Goal: Task Accomplishment & Management: Complete application form

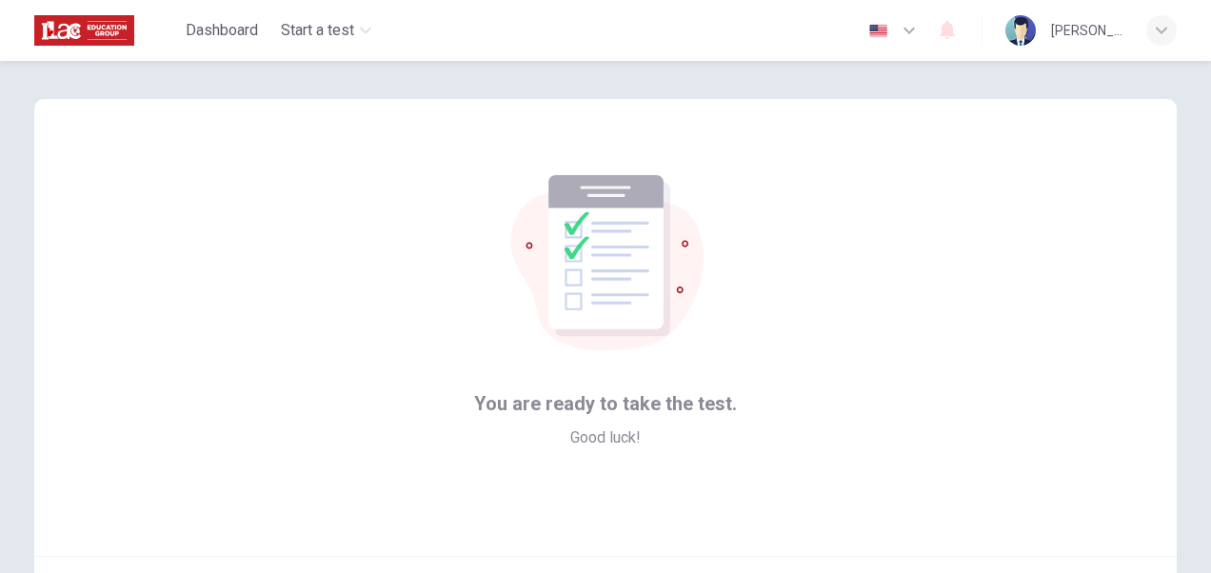
scroll to position [25, 0]
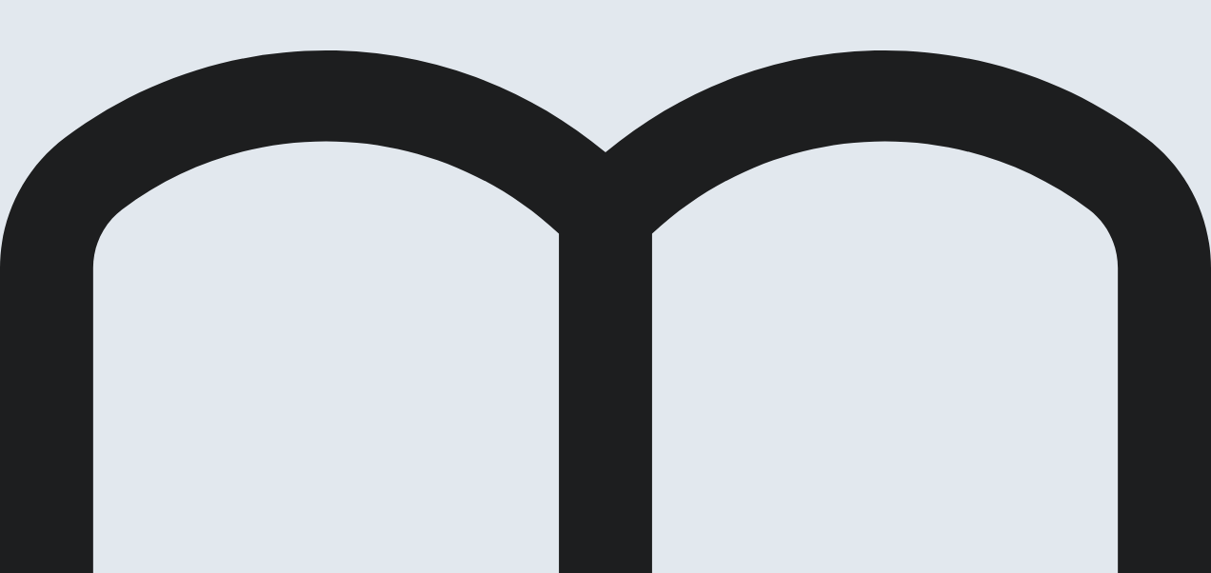
scroll to position [76, 0]
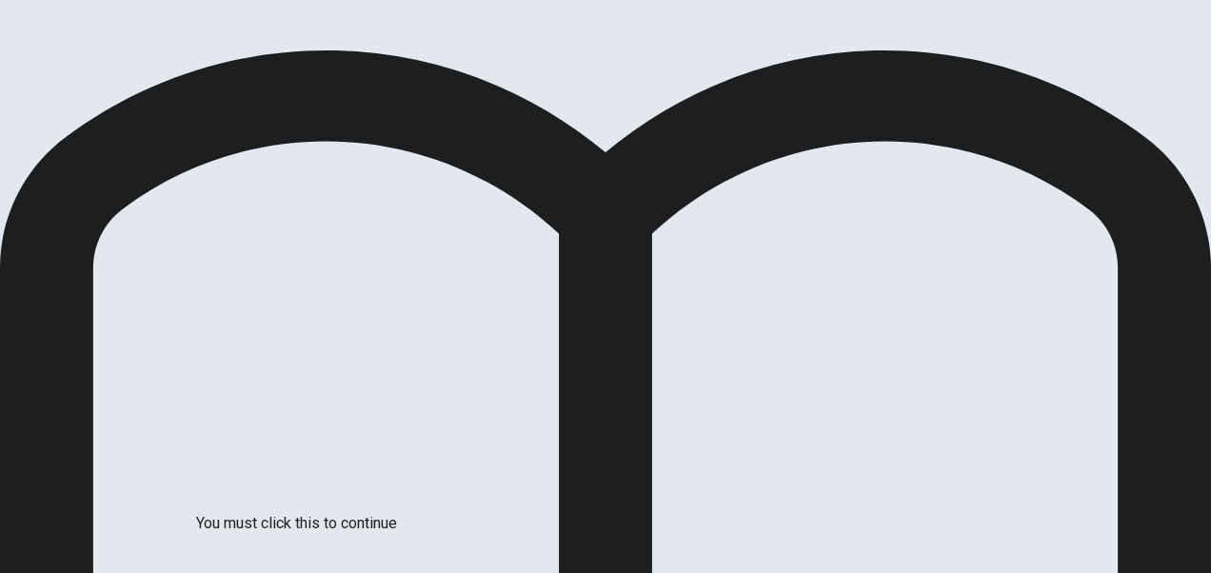
click at [965, 572] on div at bounding box center [605, 573] width 1211 height 0
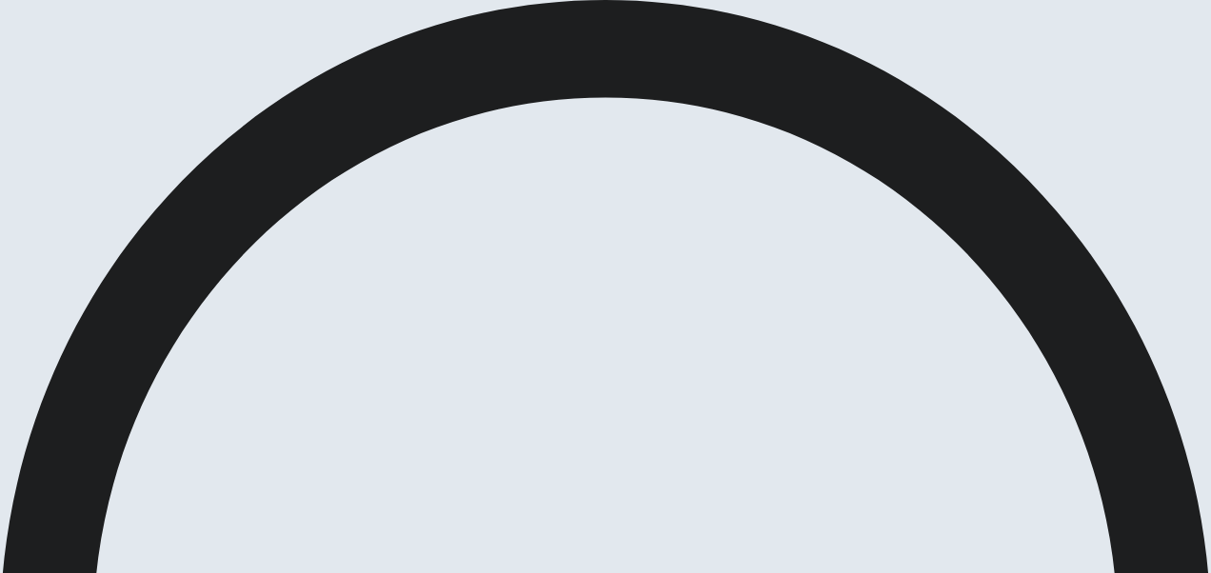
scroll to position [181, 0]
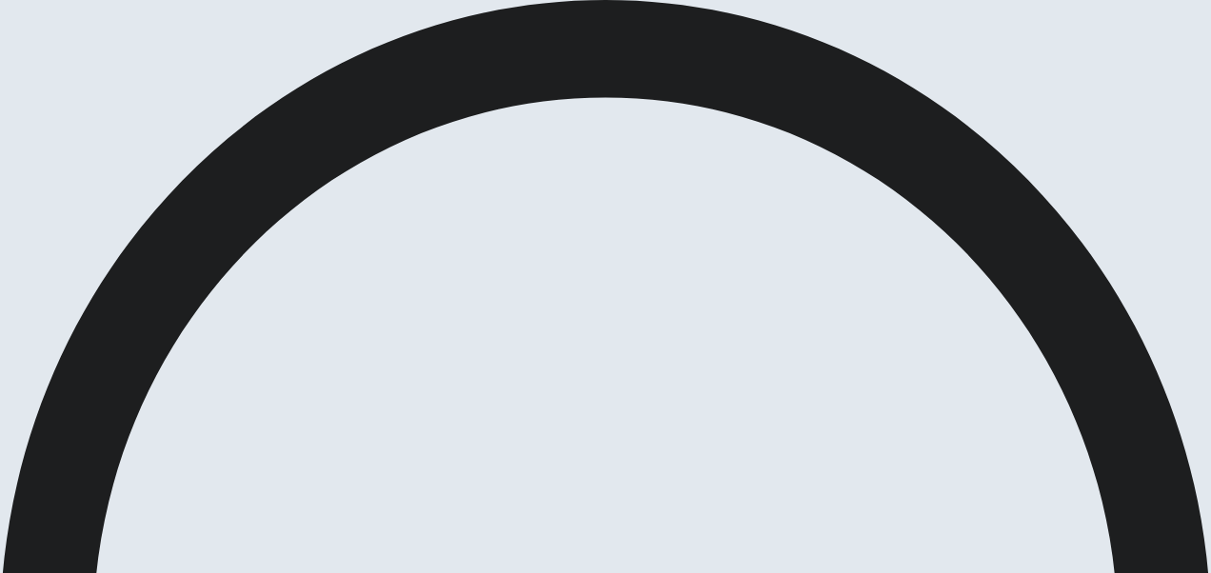
scroll to position [504, 0]
click at [1176, 110] on div at bounding box center [1176, 110] width 0 height 0
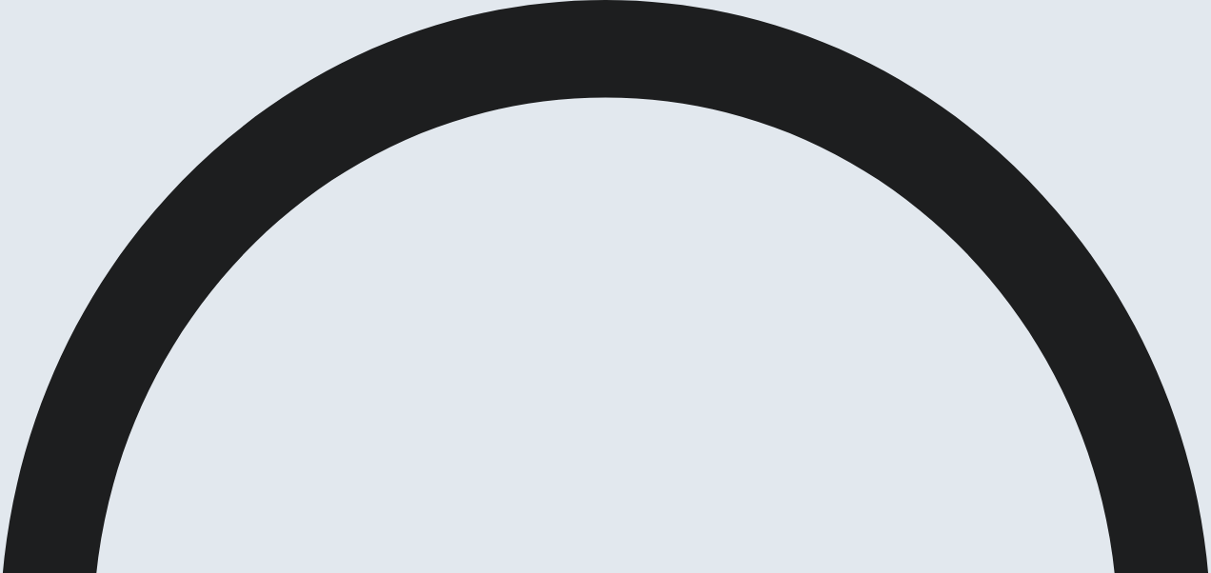
scroll to position [1142, 0]
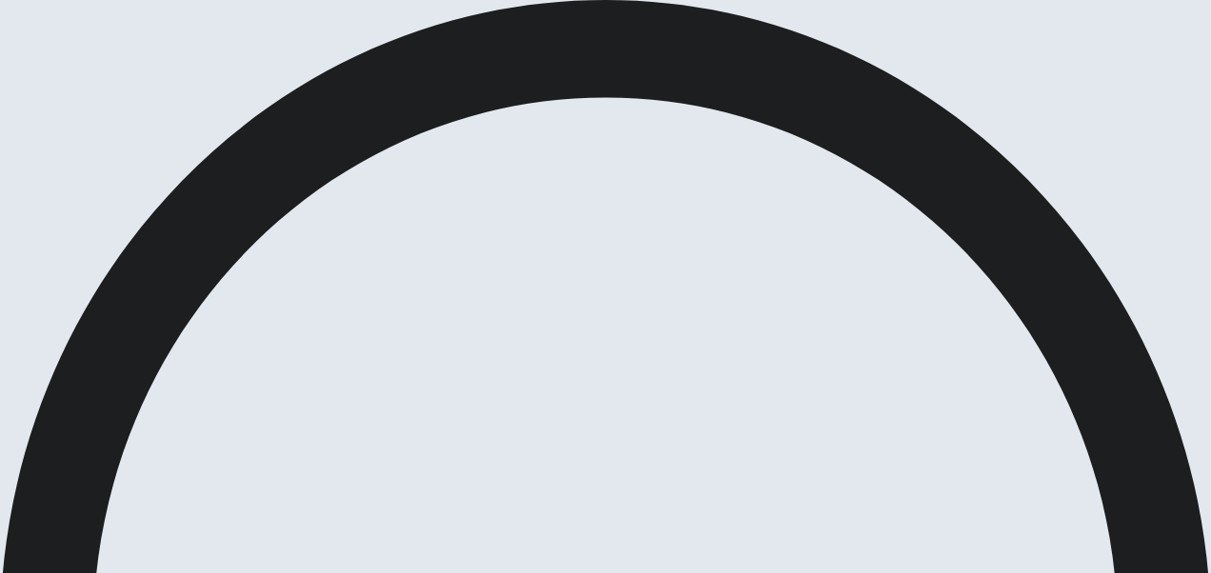
scroll to position [717, 0]
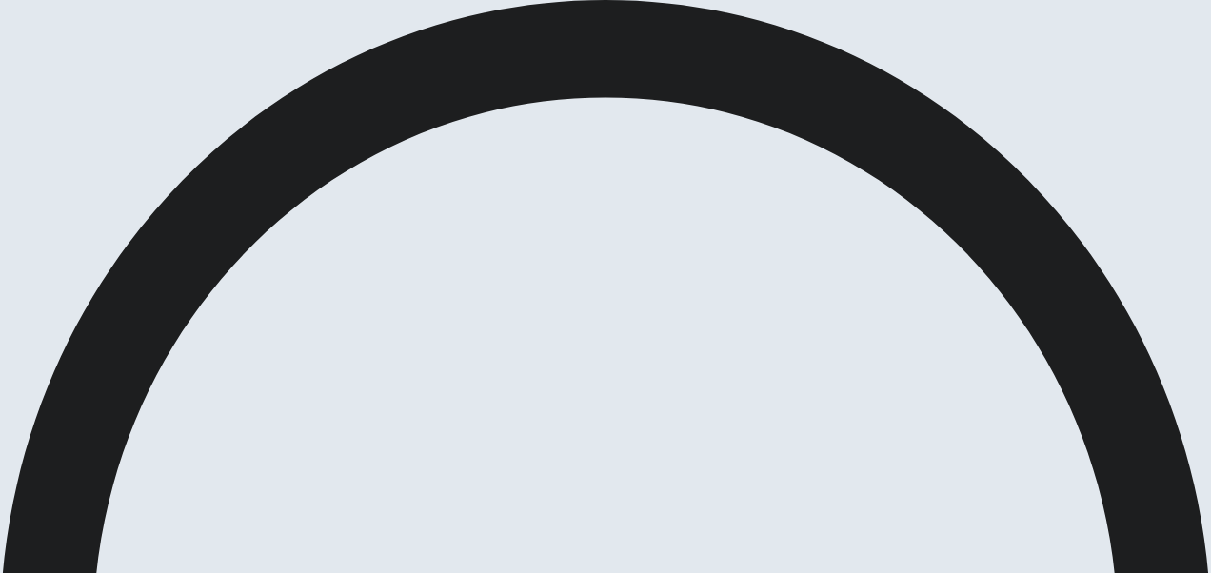
scroll to position [504, 0]
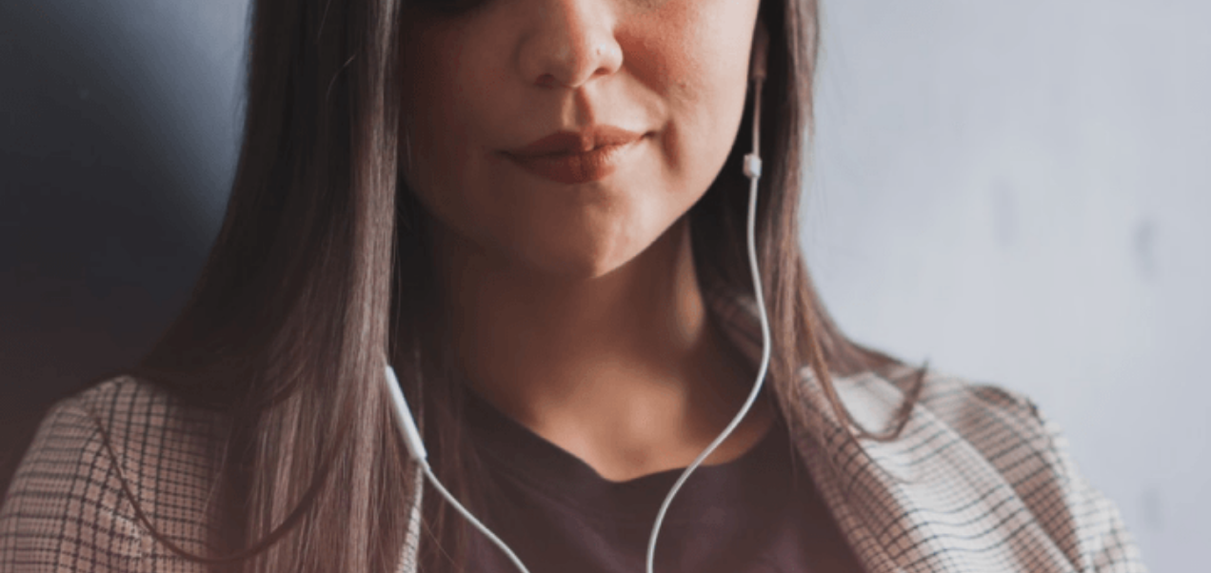
scroll to position [569, 0]
click at [755, 335] on img at bounding box center [605, 286] width 1211 height 573
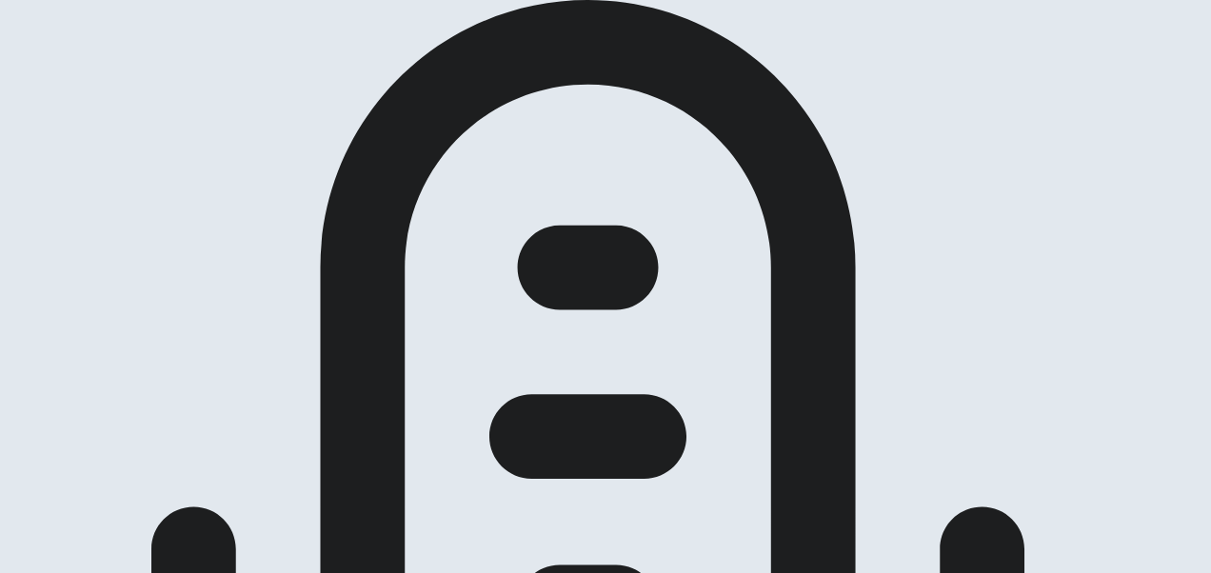
scroll to position [367, 0]
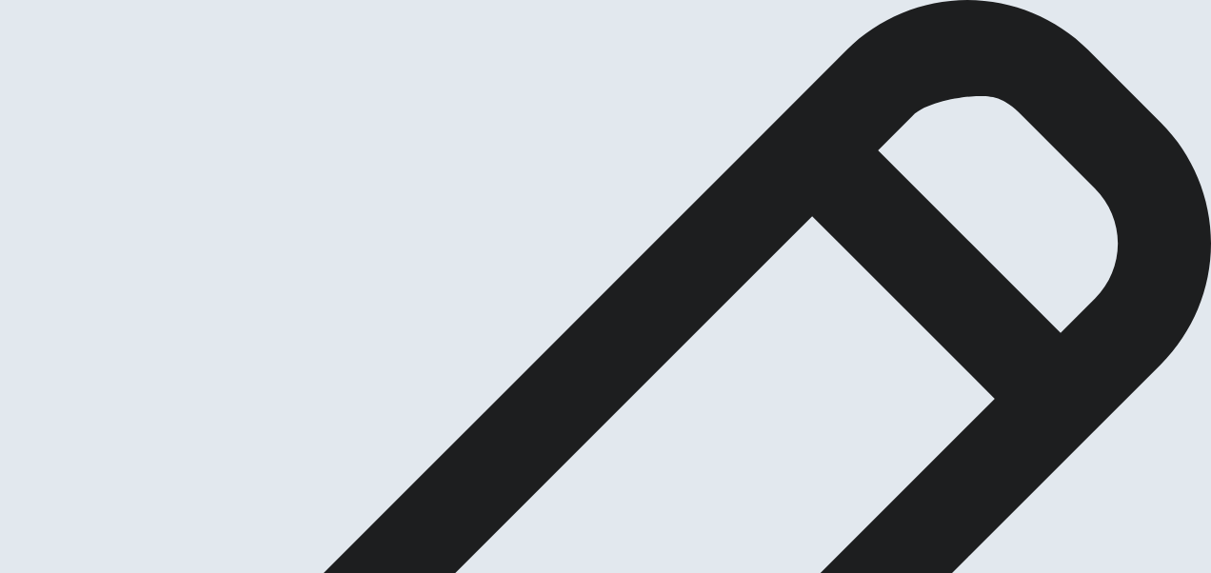
scroll to position [152, 0]
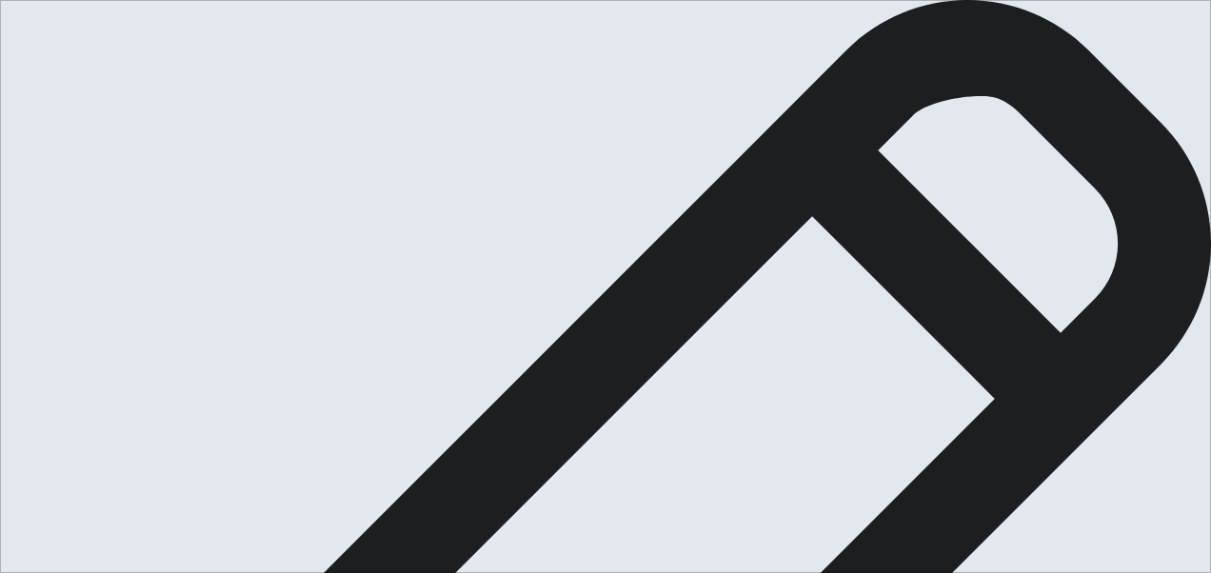
type textarea "I"
type textarea "x"
type textarea "I"
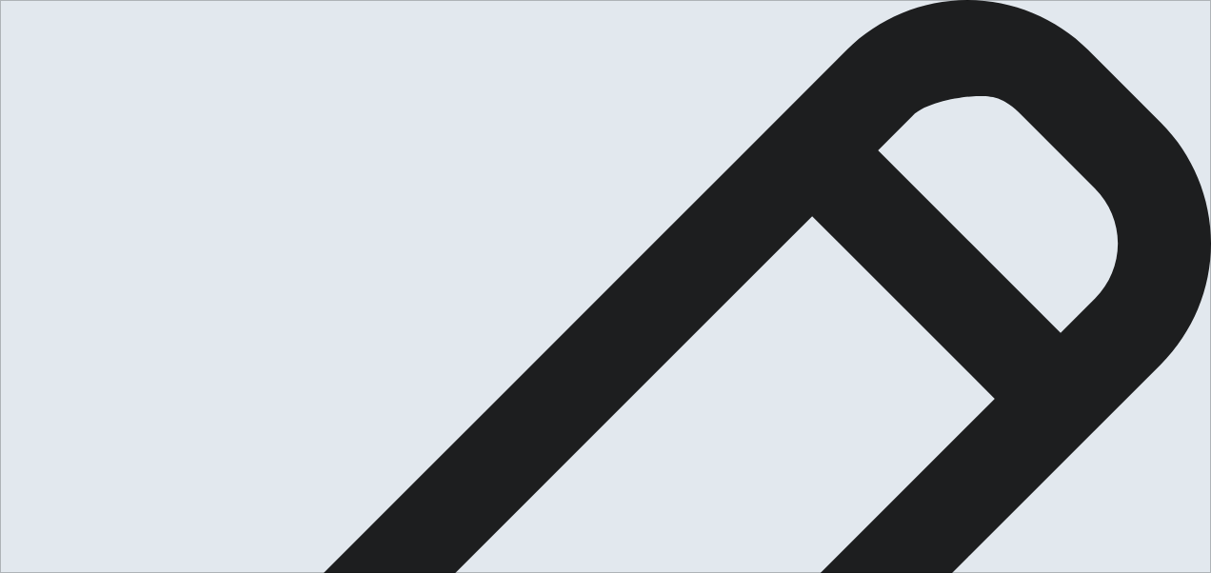
type textarea "x"
type textarea "I"
type textarea "x"
type textarea "M"
type textarea "x"
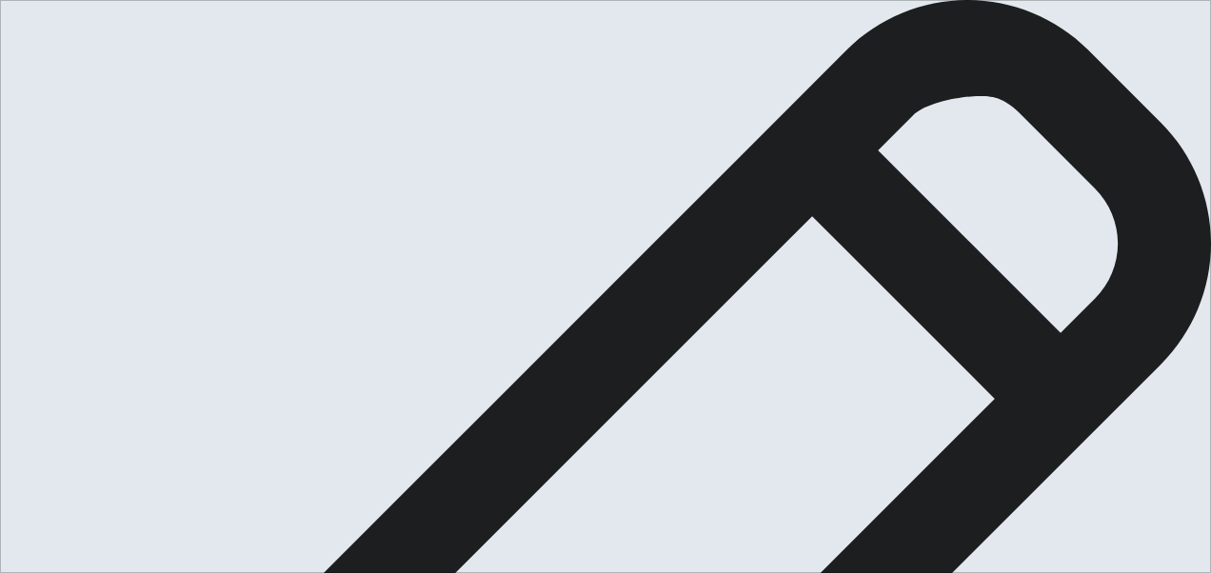
type textarea "MY"
type textarea "x"
type textarea "MY"
type textarea "x"
type textarea "MY"
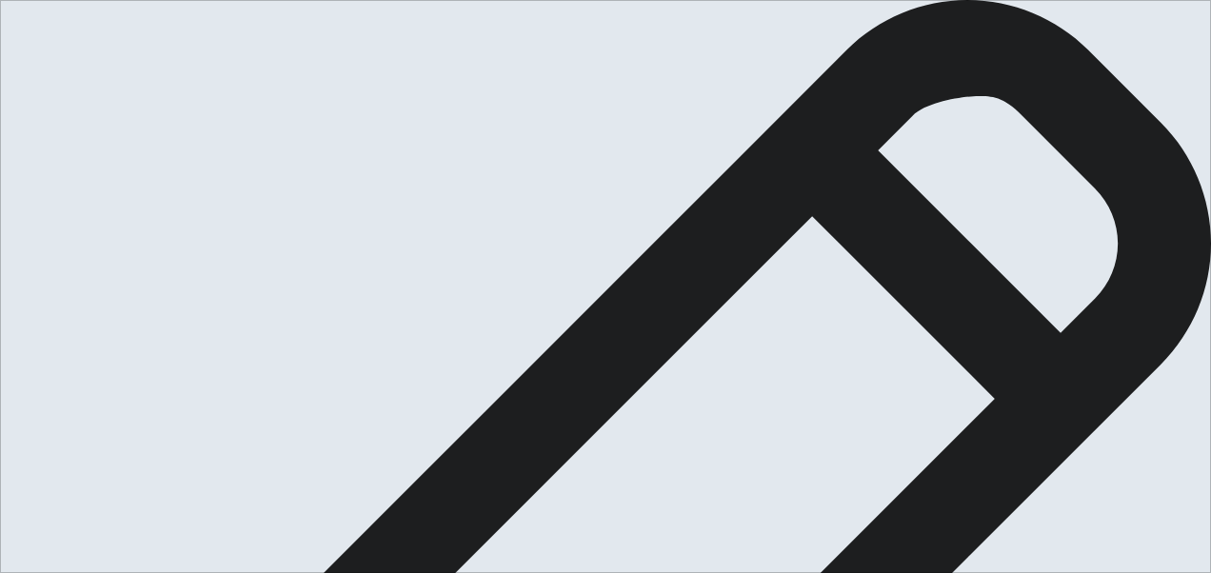
type textarea "x"
type textarea "M"
type textarea "x"
type textarea "My"
type textarea "x"
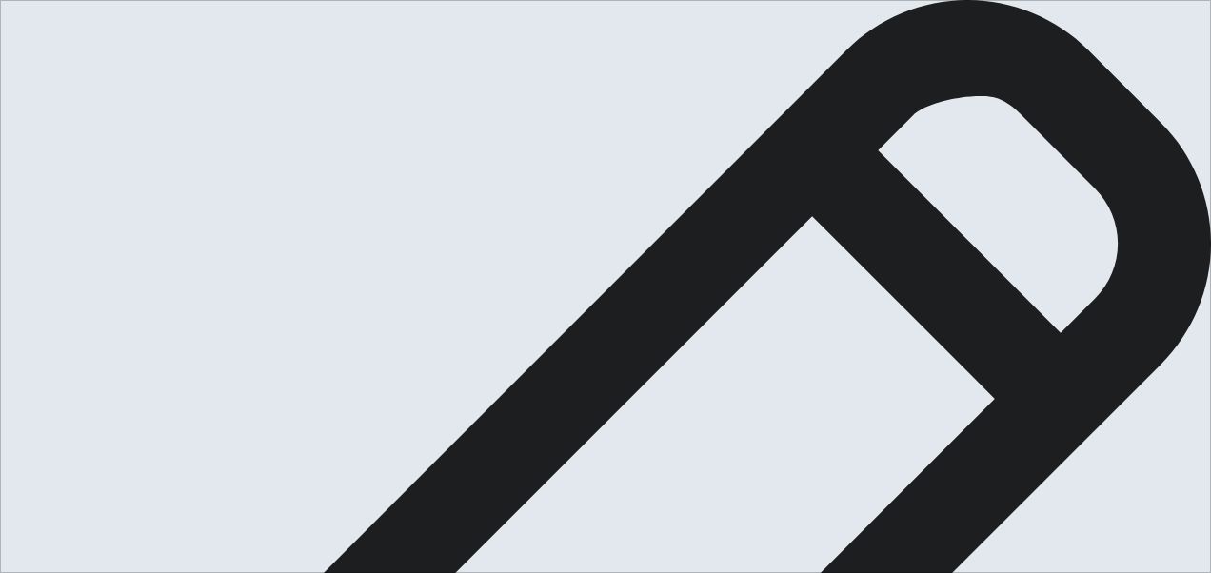
type textarea "My"
type textarea "x"
type textarea "My c"
type textarea "x"
type textarea "My cr"
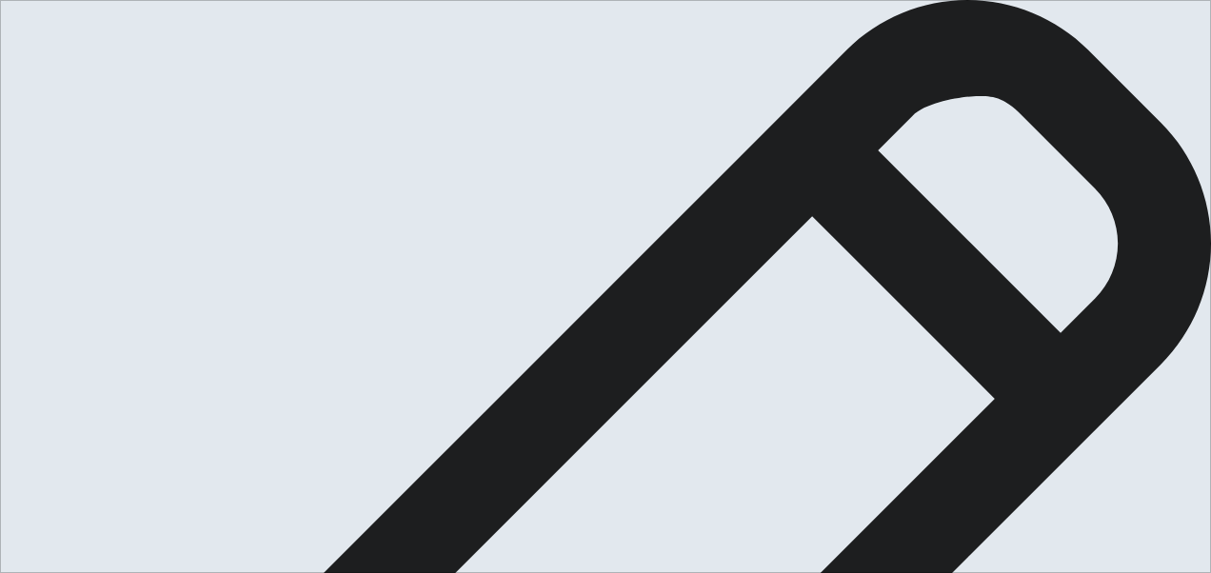
type textarea "x"
type textarea "My cre"
type textarea "x"
type textarea "My crea"
type textarea "x"
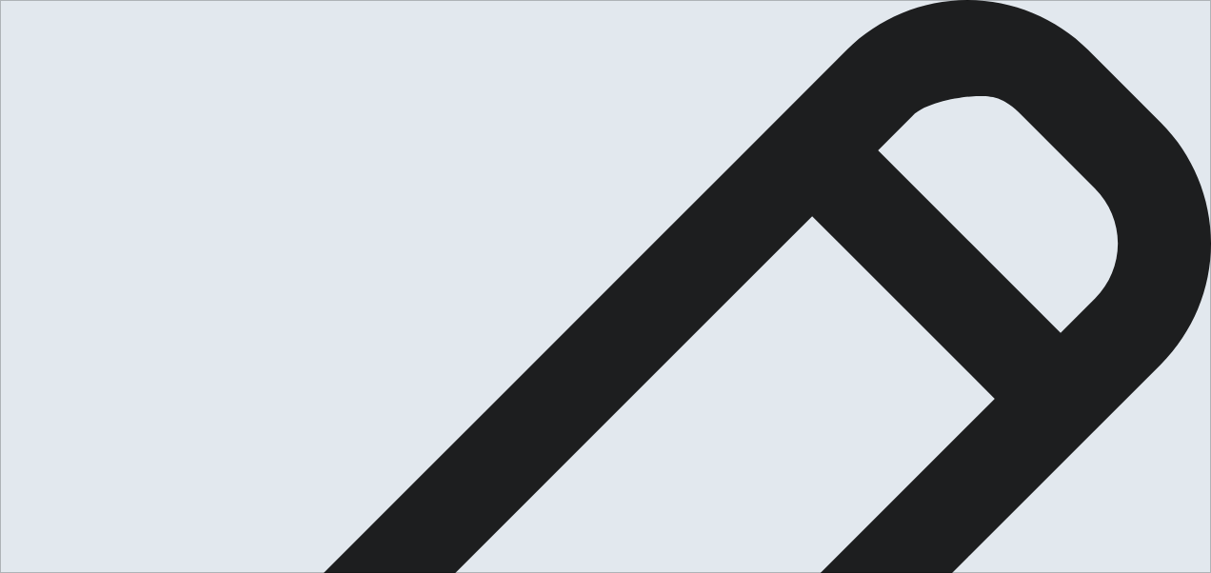
type textarea "My creat"
type textarea "x"
type textarea "My creati"
type textarea "x"
type textarea "My creat"
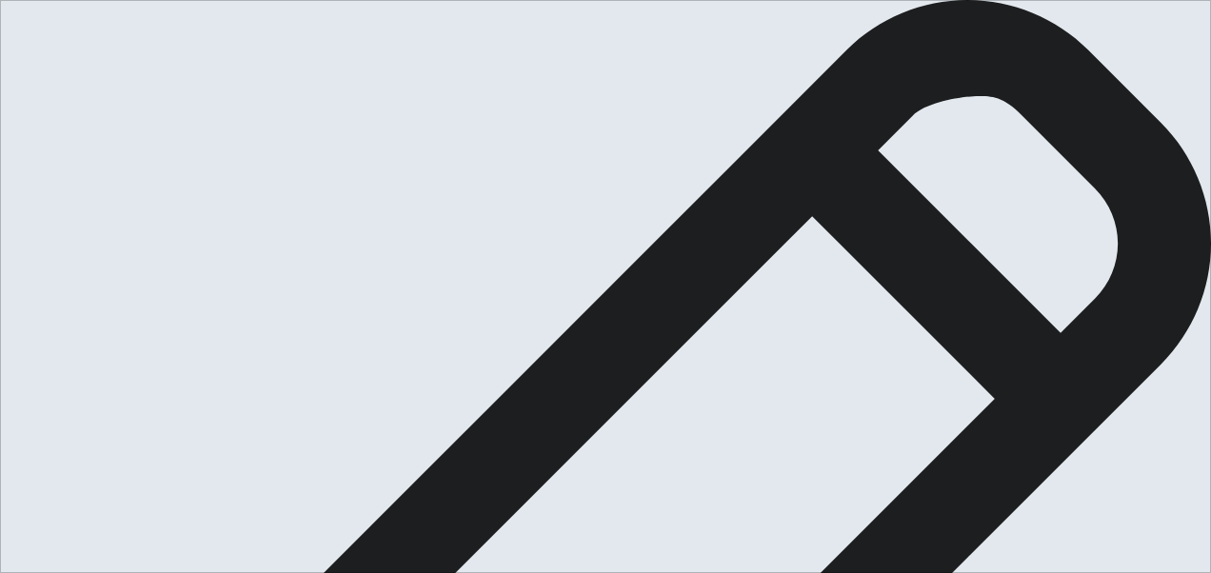
type textarea "x"
type textarea "My creati"
type textarea "x"
type textarea "My creativ"
type textarea "x"
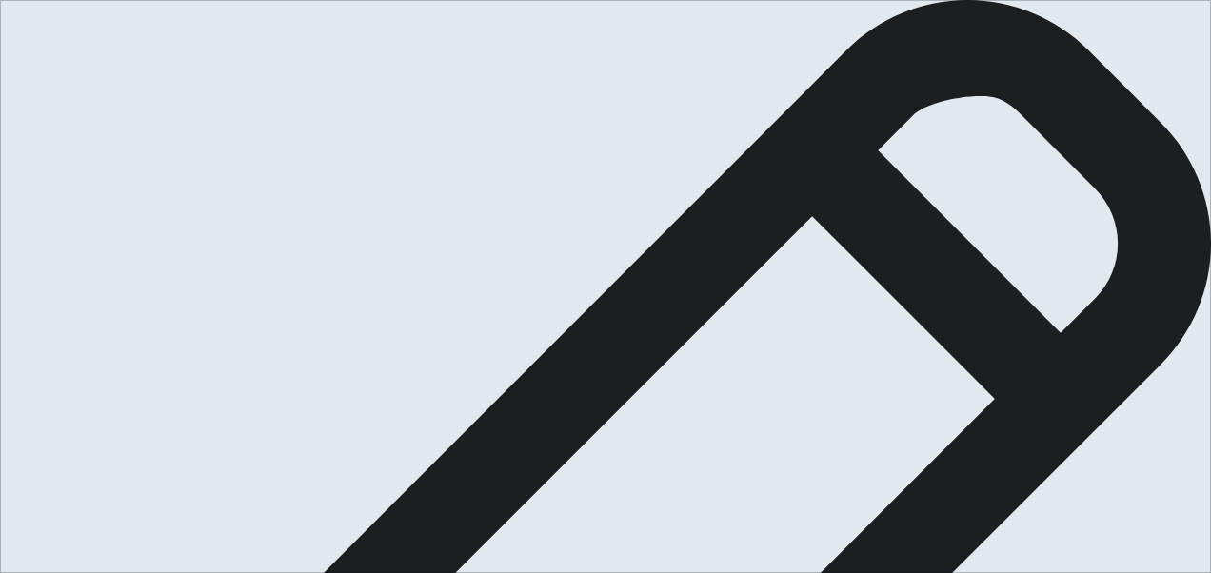
type textarea "My creativi"
type textarea "x"
type textarea "My creativit"
type textarea "x"
type textarea "My creativity"
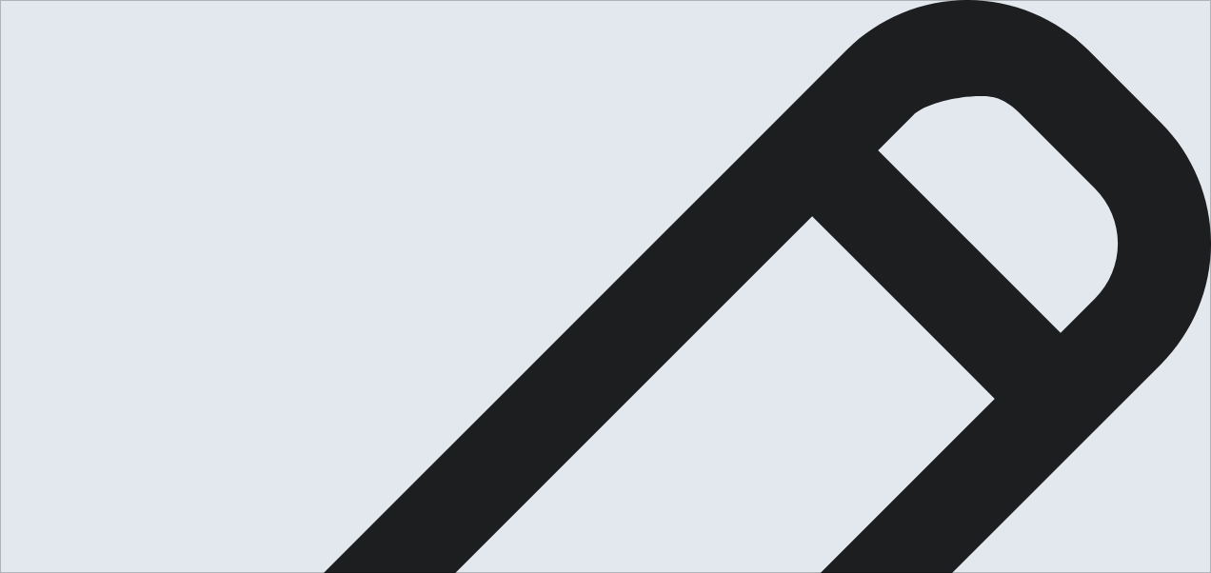
type textarea "x"
type textarea "My creativity"
type textarea "x"
type textarea "My creativity i"
type textarea "x"
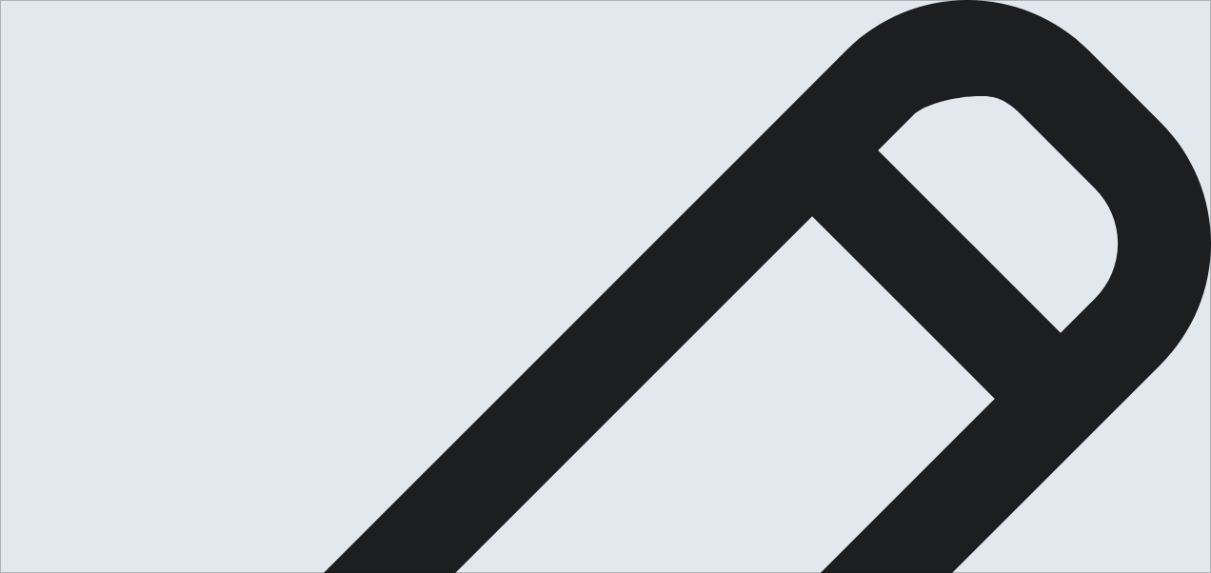
type textarea "My creativity id"
type textarea "x"
type textarea "My creativity ide"
type textarea "x"
type textarea "My creativity idea"
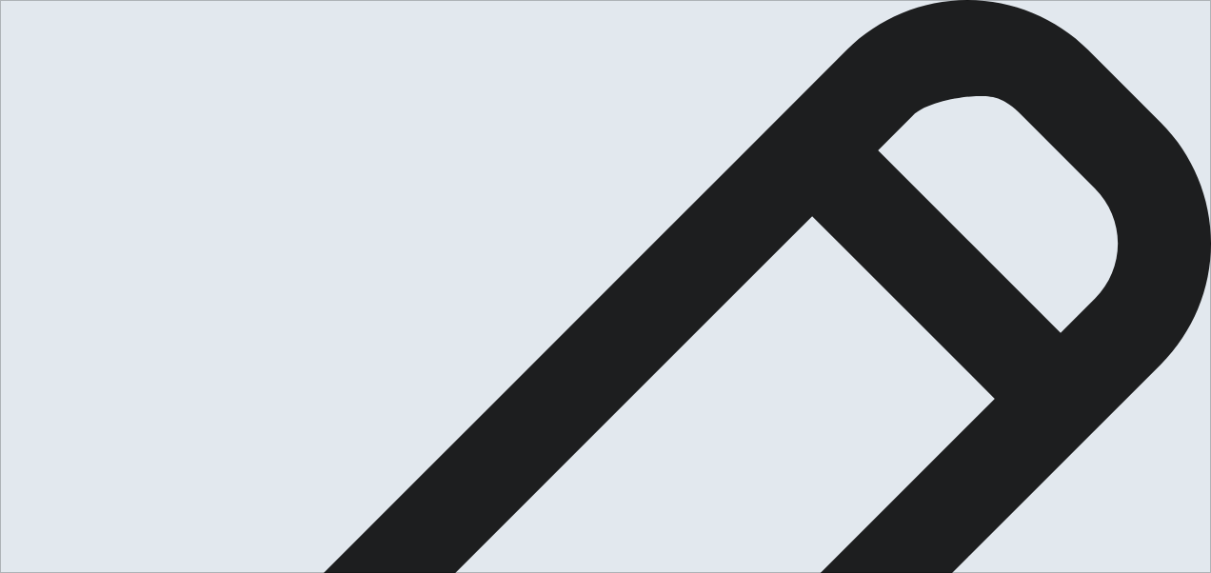
type textarea "x"
type textarea "My creativity idea"
type textarea "x"
type textarea "My creativity idea a"
type textarea "x"
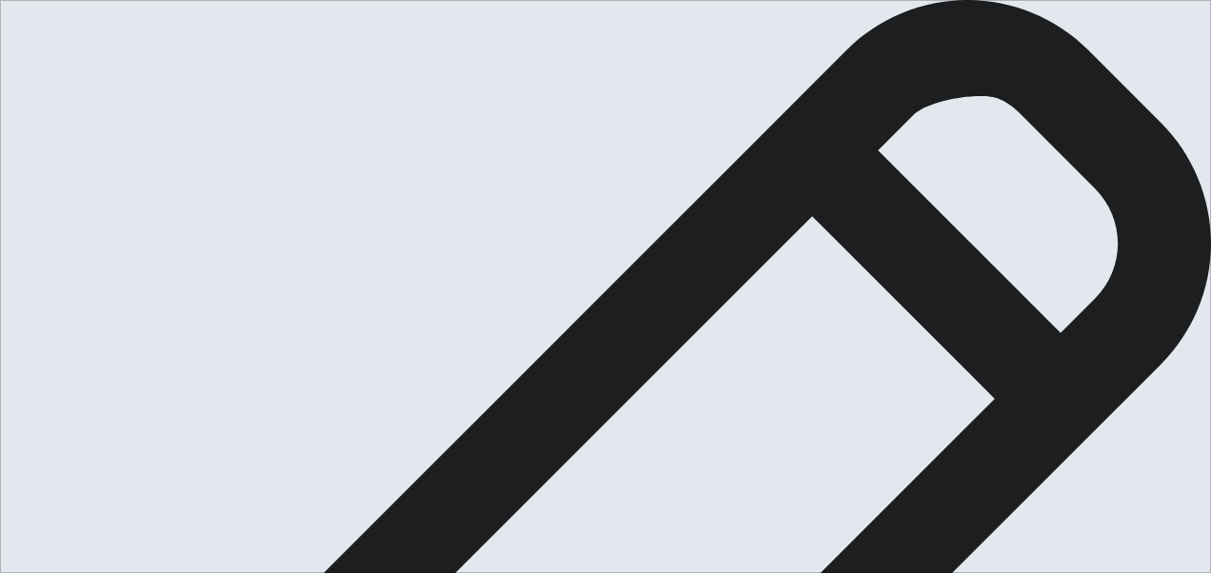
type textarea "My creativity idea ar"
type textarea "x"
type textarea "My creativity idea are"
type textarea "x"
type textarea "My creativity idea are"
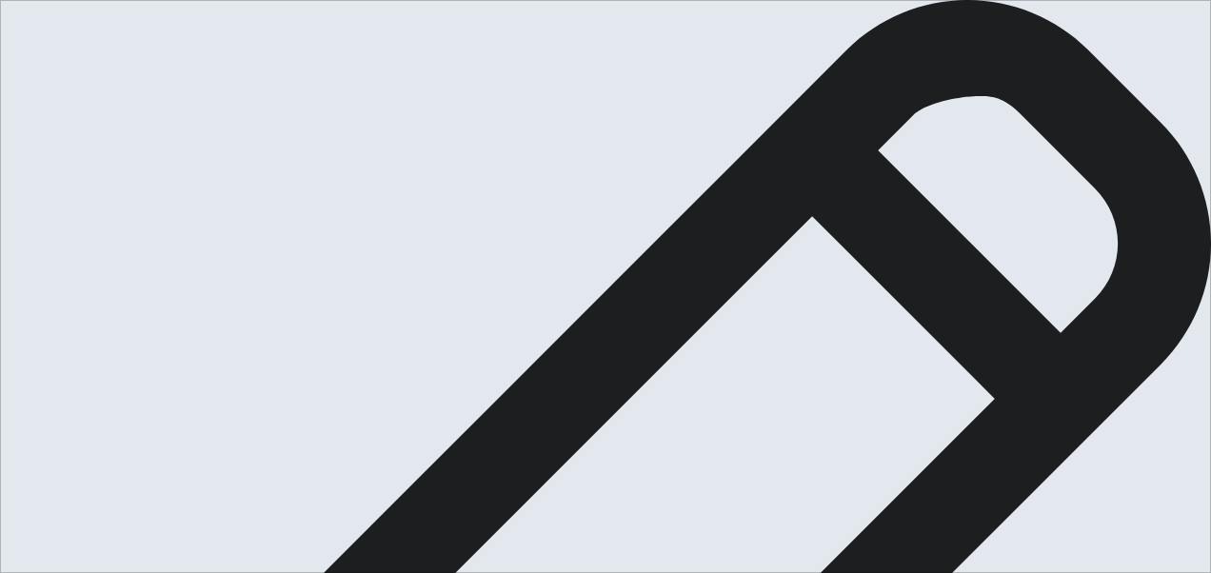
type textarea "x"
type textarea "My creativity idea are wq"
type textarea "x"
type textarea "My creativity idea are w"
type textarea "x"
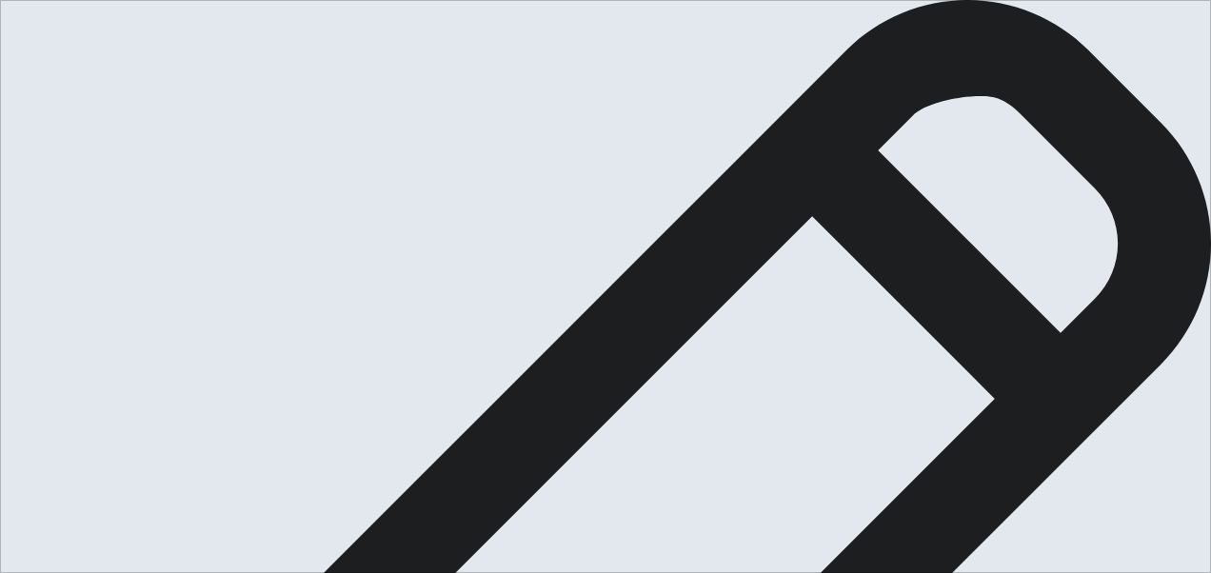
type textarea "My creativity idea are wh"
type textarea "x"
type textarea "My creativity idea are whe"
type textarea "x"
type textarea "My creativity idea are when"
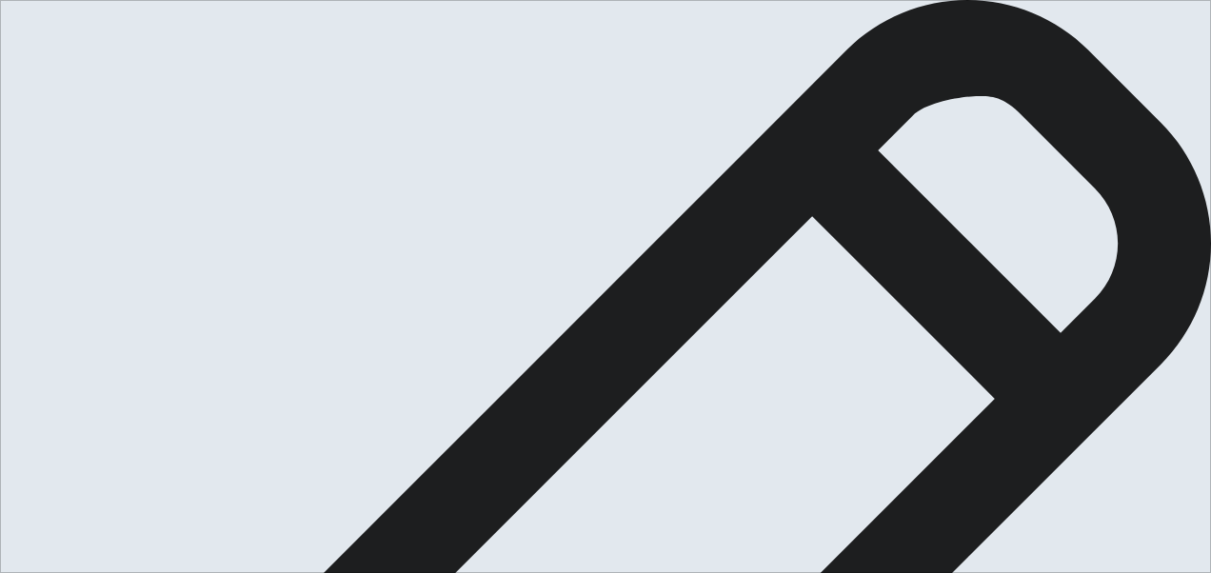
type textarea "x"
type textarea "My creativity idea are when"
type textarea "x"
type textarea "My creativity idea are when i"
type textarea "x"
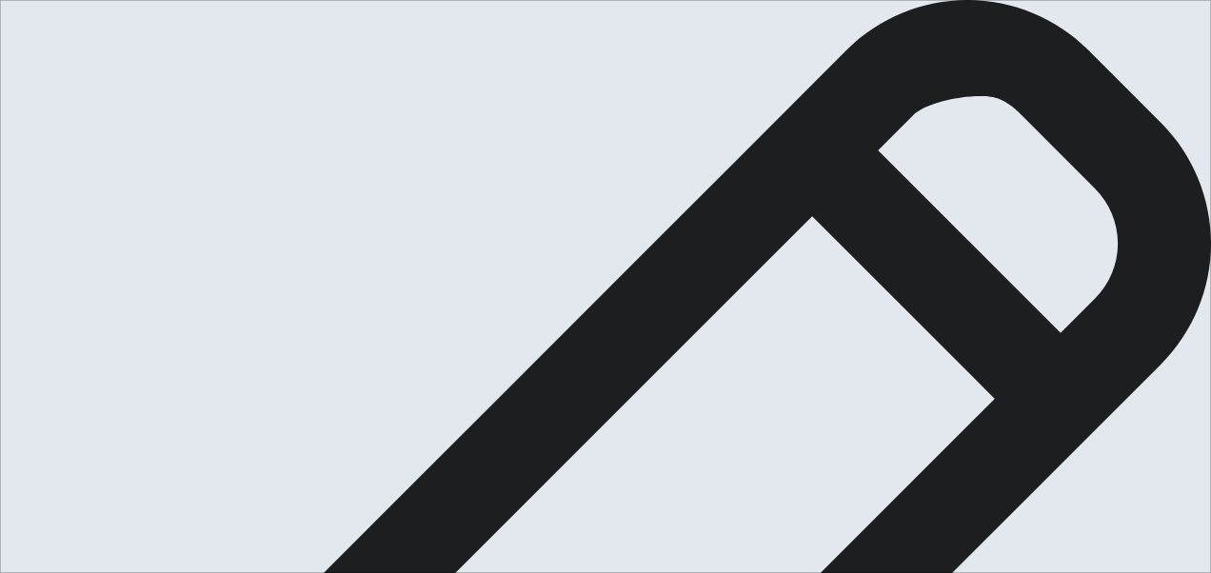
type textarea "My creativity idea are when i"
type textarea "x"
type textarea "My creativity idea are when i h"
type textarea "x"
type textarea "My creativity idea are when i ha"
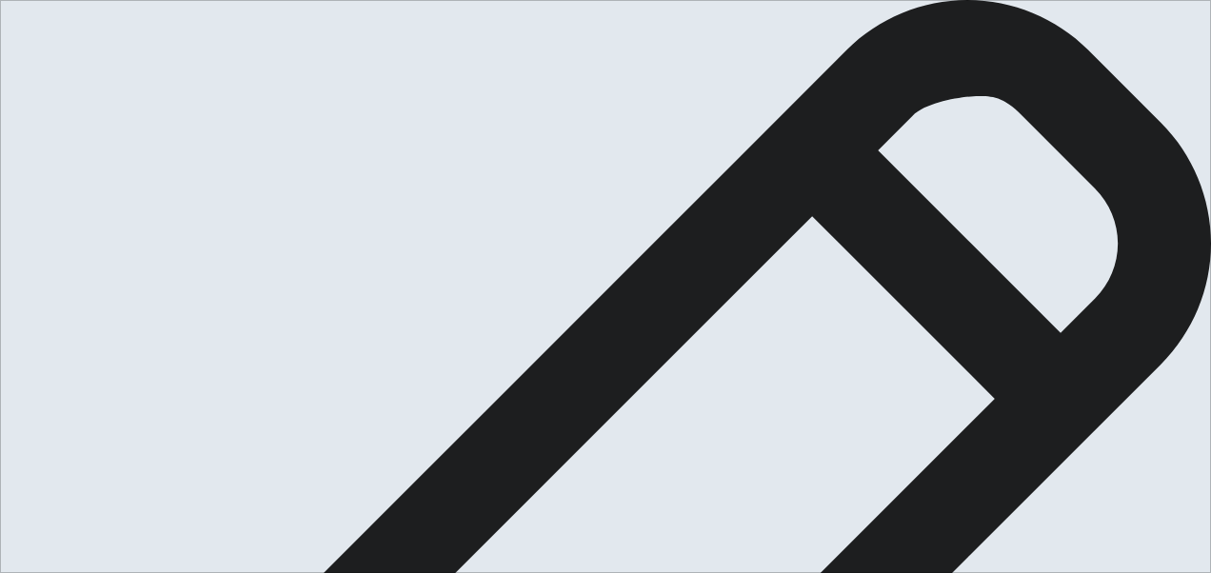
type textarea "x"
type textarea "My creativity idea are when i hab"
type textarea "x"
type textarea "My creativity idea are when i ha"
type textarea "x"
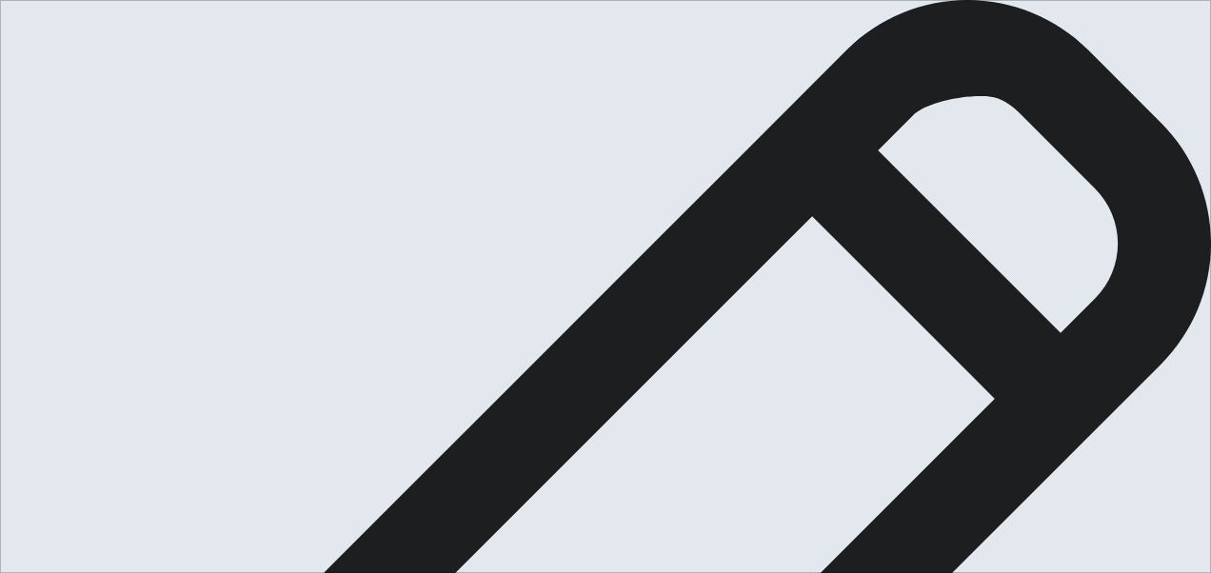
type textarea "My creativity idea are when i hav"
type textarea "x"
type textarea "My creativity idea are when i have"
type textarea "x"
type textarea "My creativity idea are when i have"
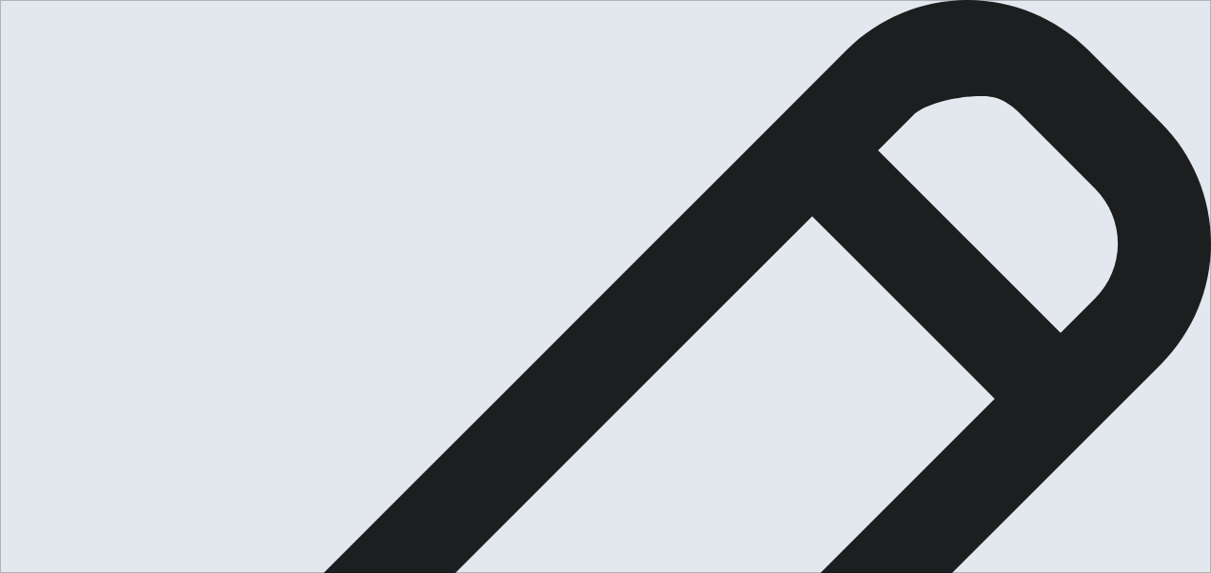
type textarea "x"
type textarea "My creativity idea are when i have t"
type textarea "x"
type textarea "My creativity idea are when i have th"
type textarea "x"
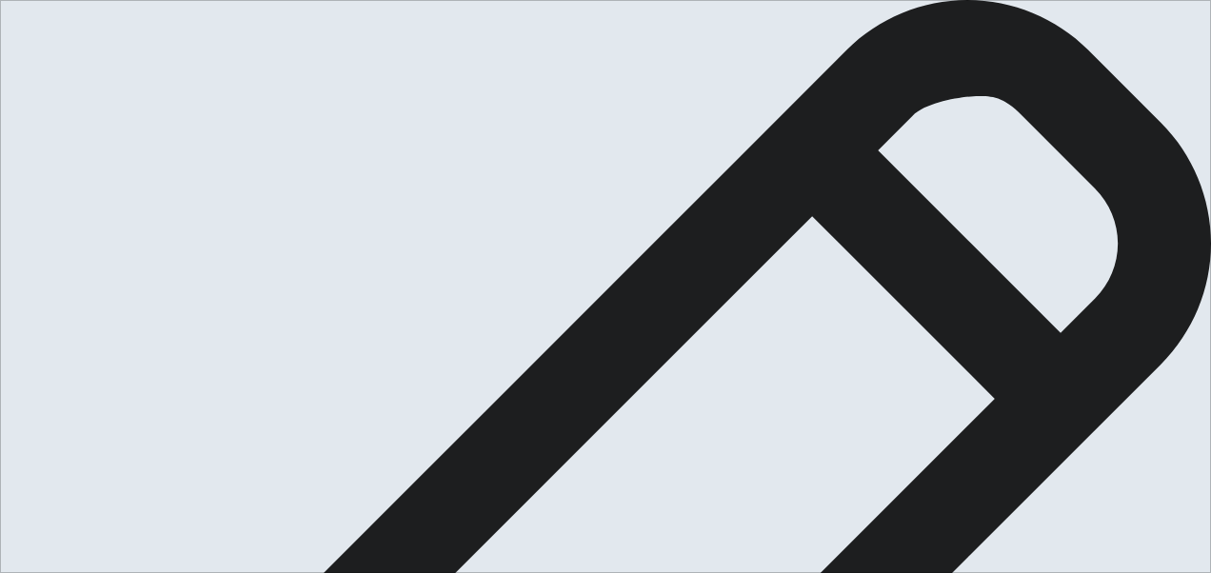
type textarea "My creativity idea are when i have the"
type textarea "x"
type textarea "My creativity idea are when i have the"
type textarea "x"
type textarea "My creativity idea are when i have the o"
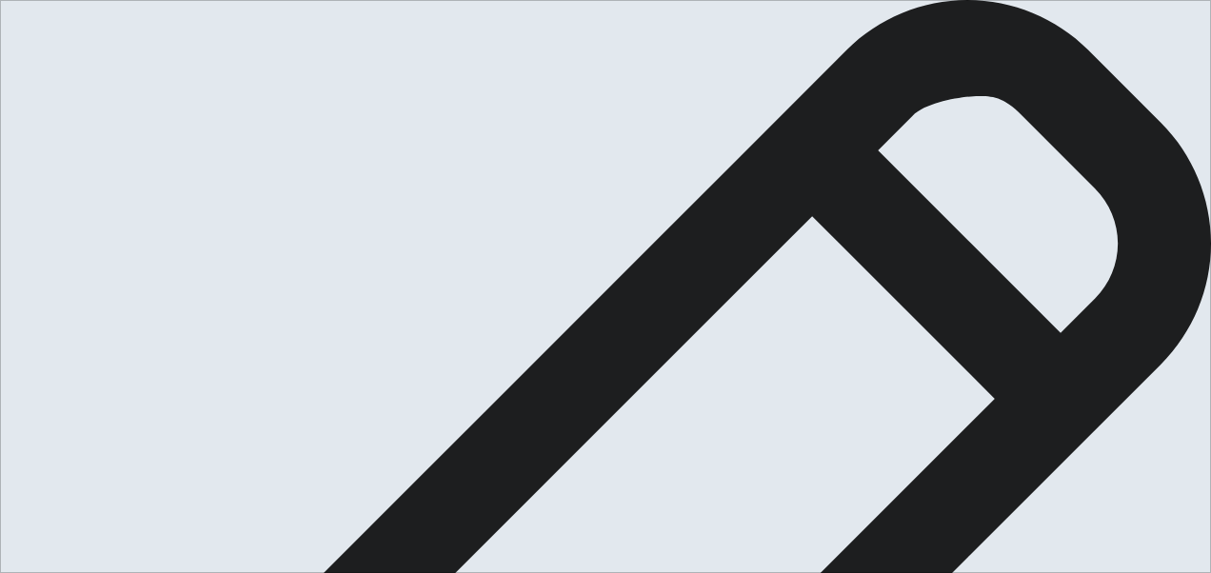
type textarea "x"
type textarea "My creativity idea are when i have the op"
type textarea "x"
type textarea "My creativity idea are when i have the opp"
type textarea "x"
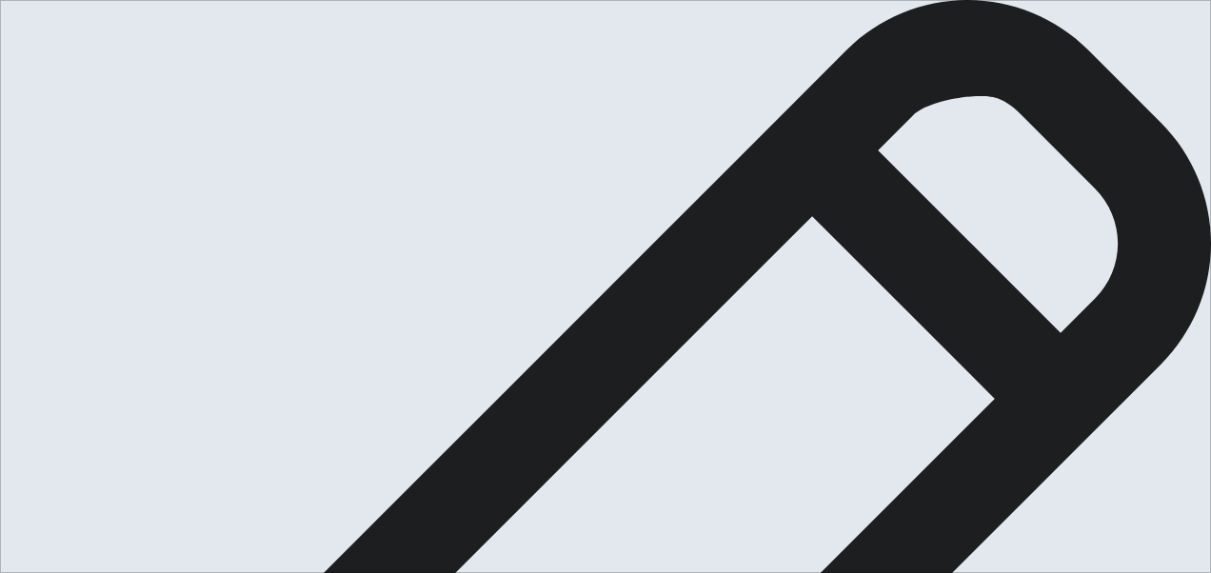
type textarea "My creativity idea are when i have the oppu"
type textarea "x"
type textarea "My creativity idea are when i have the oppur"
type textarea "x"
type textarea "My creativity idea are when i have the oppurt"
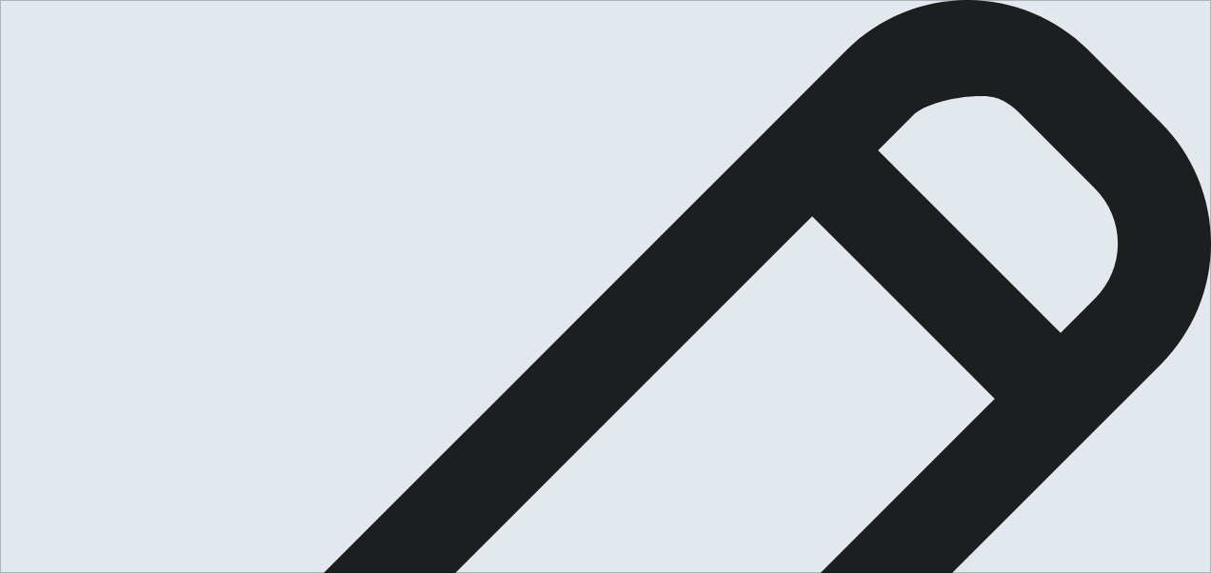
type textarea "x"
type textarea "My creativity idea are when i have the oppurtu"
type textarea "x"
type textarea "My creativity idea are when i have the oppurtun"
type textarea "x"
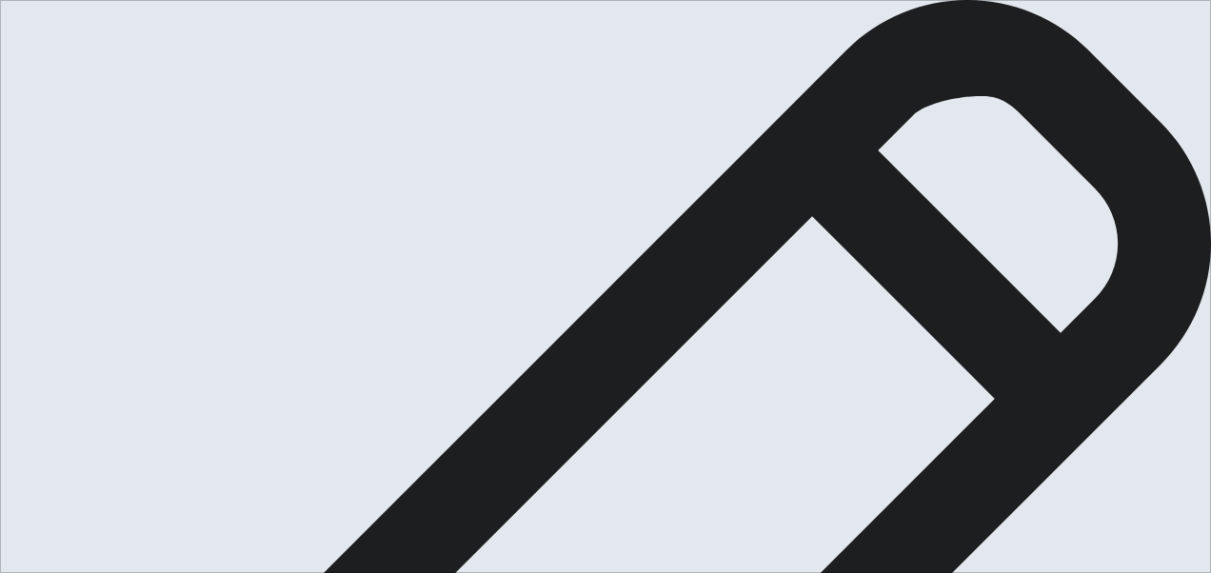
type textarea "My creativity idea are when i have the oppurtuni"
type textarea "x"
type textarea "My creativity idea are when i have the oppurtunit"
type textarea "x"
type textarea "My creativity idea are when i have the oppurtunitiu"
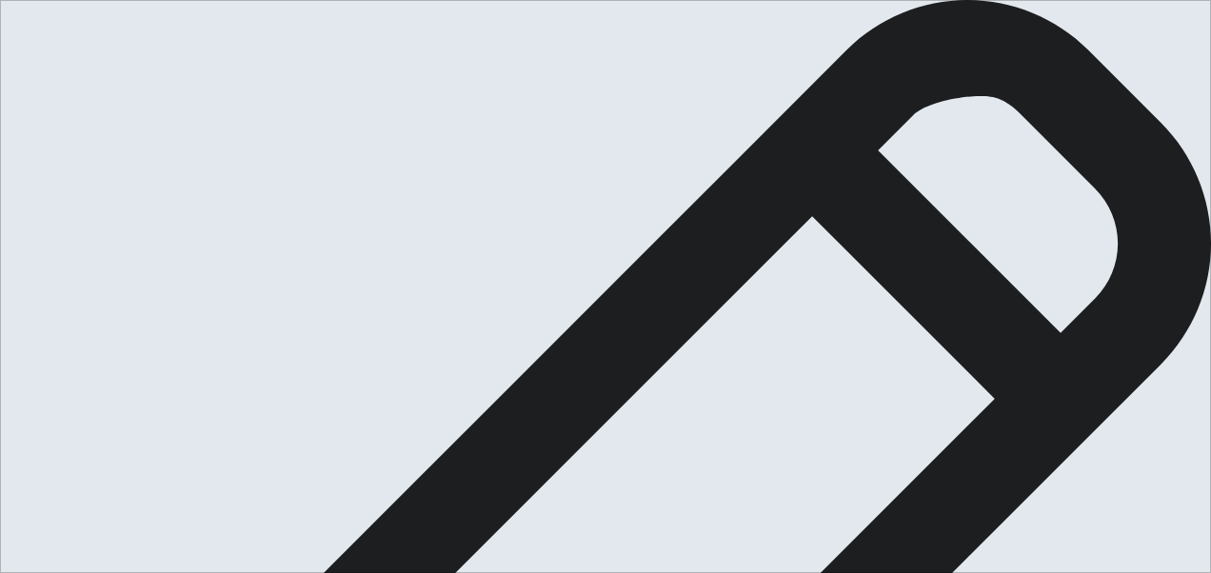
type textarea "x"
type textarea "My creativity idea are when i have the oppurtuniti"
type textarea "x"
type textarea "My creativity idea are when i have the oppurtunitie"
type textarea "x"
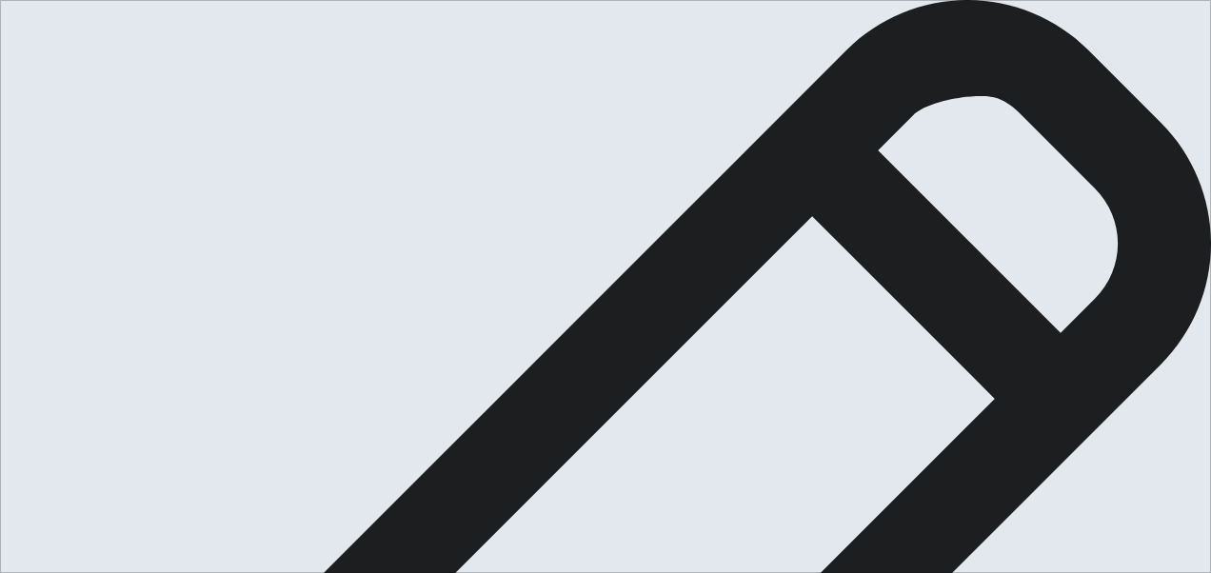
type textarea "My creativity idea are when i have the oppurtunities"
type textarea "x"
type textarea "My creativity idea are when i have the oppurtunities"
type textarea "x"
type textarea "My creativity idea are when i havethe oppurtunities"
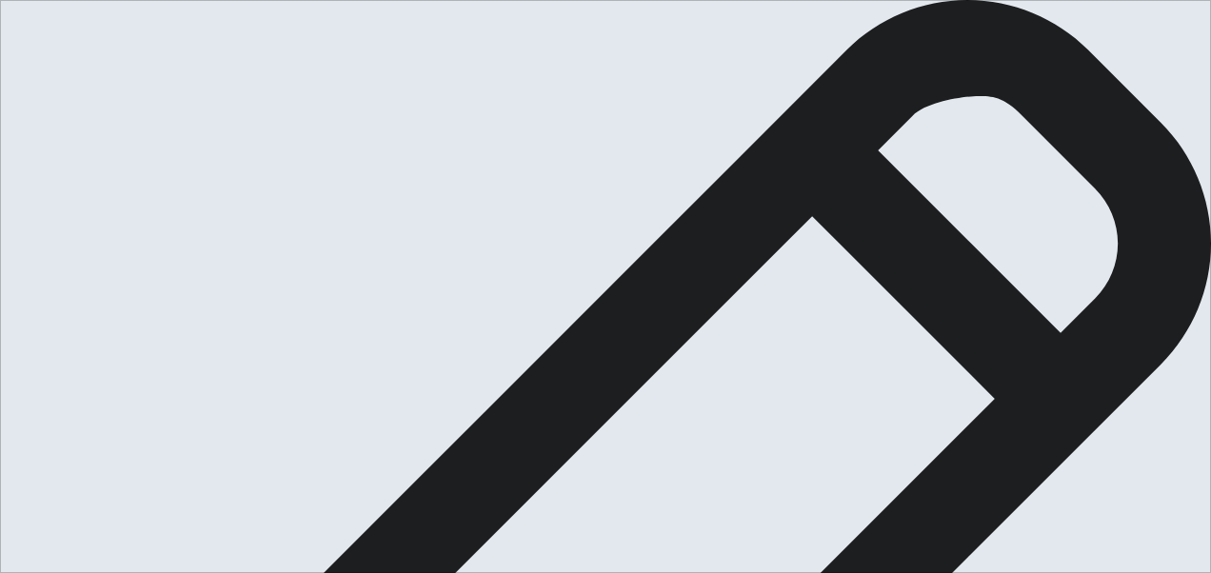
type textarea "x"
type textarea "My creativity idea are when i havthe oppurtunities"
type textarea "x"
type textarea "My creativity idea are when i hathe oppurtunities"
type textarea "x"
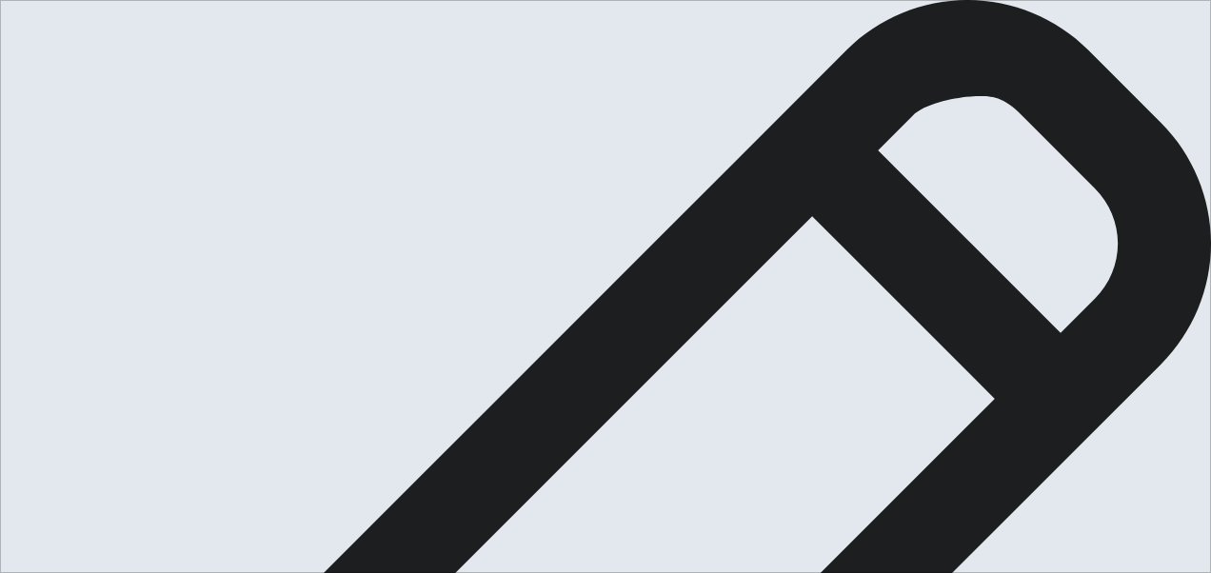
type textarea "My creativity idea are when i hthe oppurtunities"
type textarea "x"
type textarea "My creativity idea are when i the oppurtunities"
type textarea "x"
type textarea "My creativity idea are when i gthe oppurtunities"
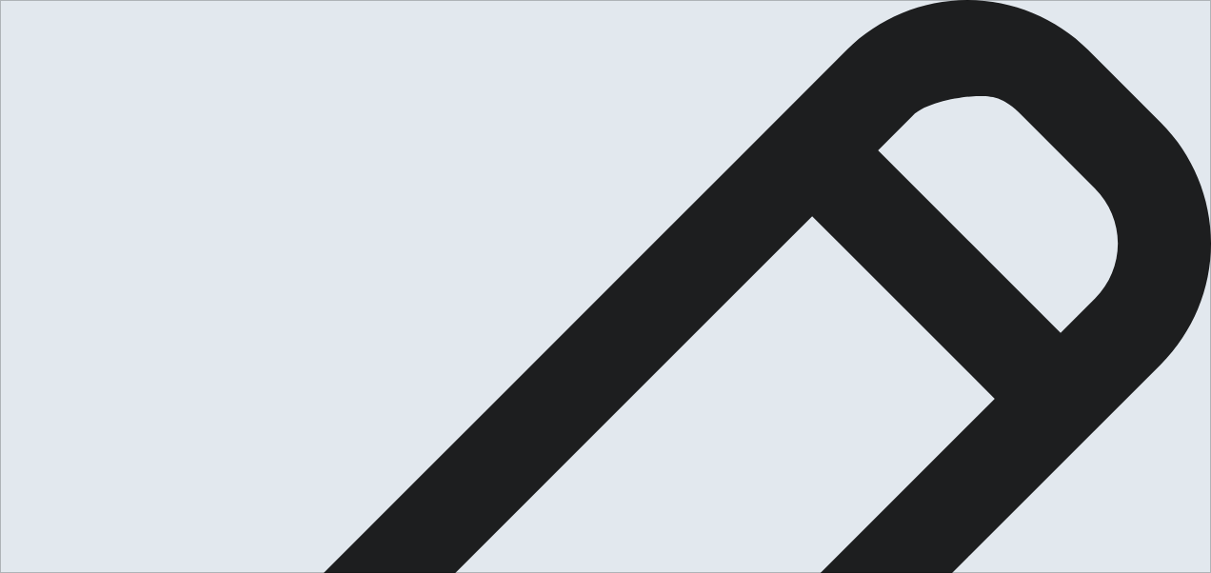
type textarea "x"
type textarea "My creativity idea are when i gethe oppurtunities"
type textarea "x"
type textarea "My creativity idea are when i getthe oppurtunities"
type textarea "x"
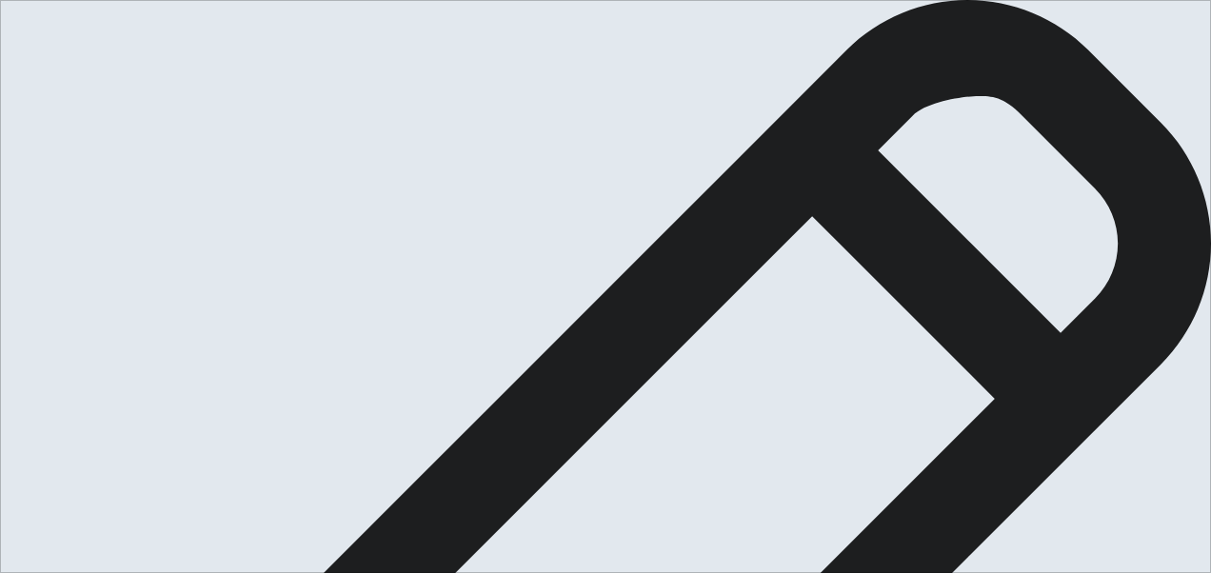
type textarea "My creativity idea are when i get the oppurtunities"
type textarea "x"
type textarea "My creativity idea are when i get the oppurtunities"
type textarea "x"
type textarea "My creativity idea are when i get the oppurtunities t"
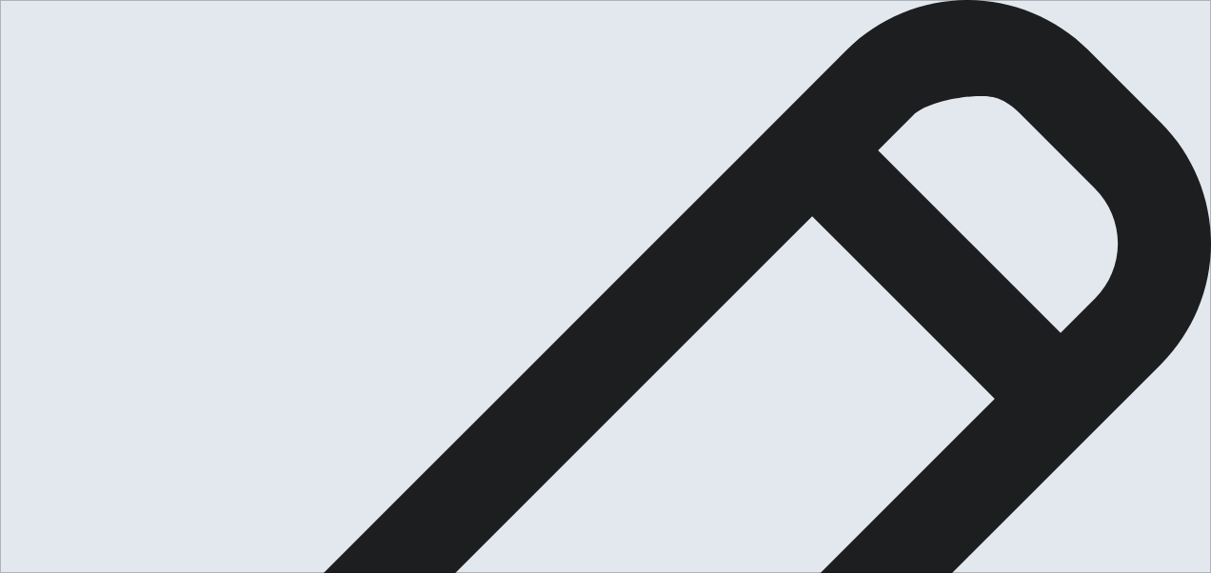
type textarea "x"
type textarea "My creativity idea are when i get the oppurtunities to"
type textarea "x"
type textarea "My creativity idea are when i get the oppurtunities to"
type textarea "x"
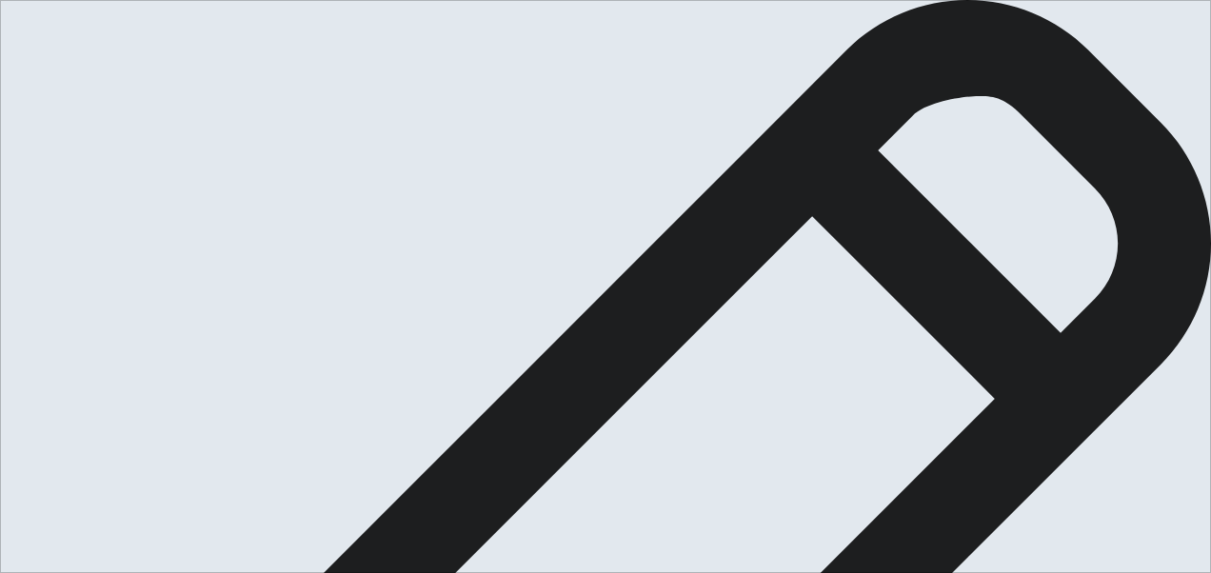
type textarea "My creativity idea are when i get the oppurtunities to c"
type textarea "x"
type textarea "My creativity idea are when i get the oppurtunities to co"
type textarea "x"
type textarea "My creativity idea are when i get the oppurtunities to cor"
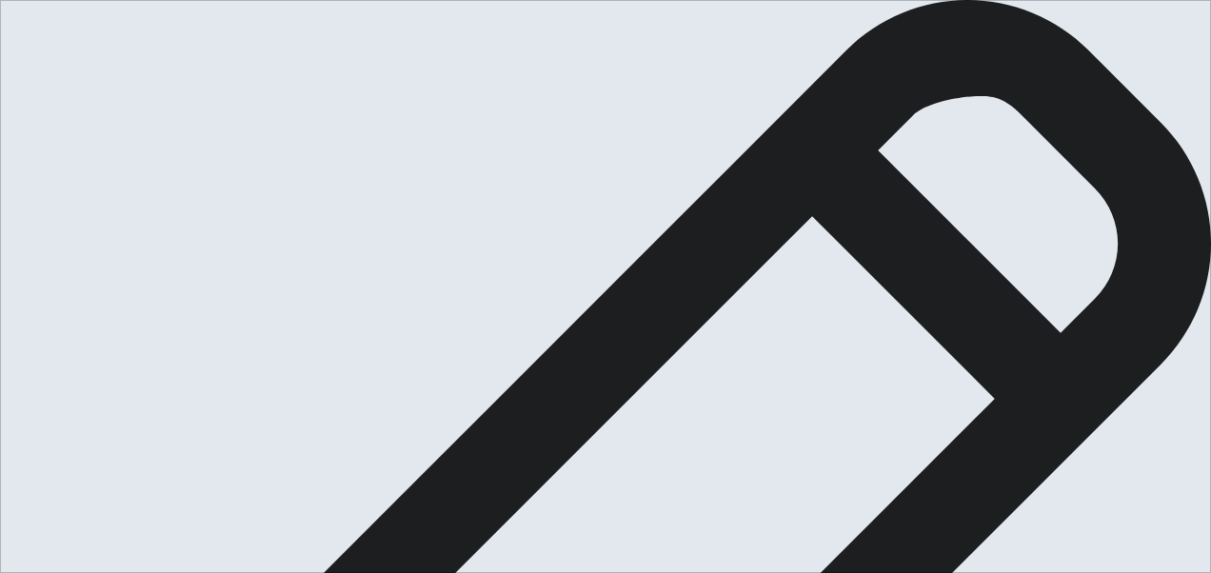
type textarea "x"
type textarea "My creativity idea are when i get the oppurtunities to corr"
type textarea "x"
type textarea "My creativity idea are when i get the oppurtunities to corre"
type textarea "x"
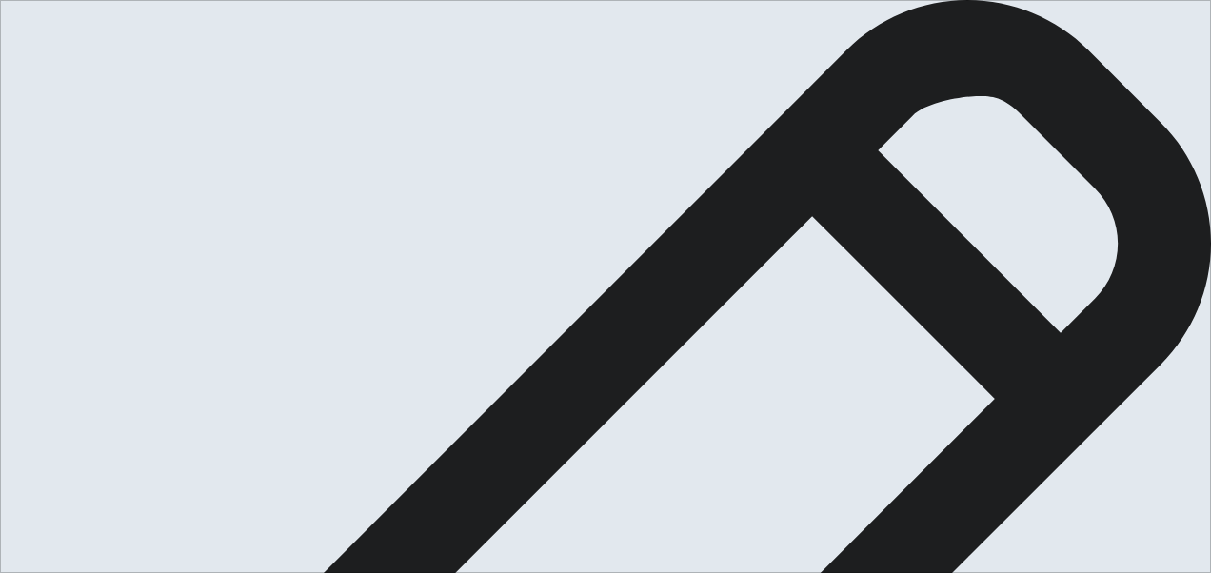
type textarea "My creativity idea are when i get the oppurtunities to correc"
type textarea "x"
type textarea "My creativity idea are when i get the oppurtunities to correct"
type textarea "x"
type textarea "My creativity idea are when i get the oppurtunities to correct"
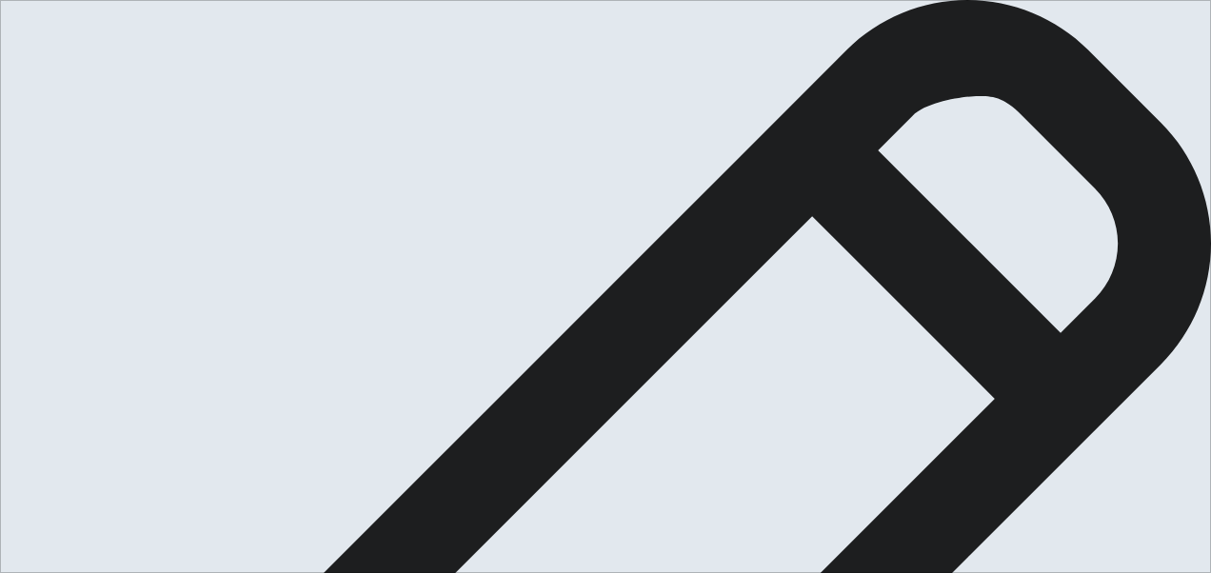
type textarea "x"
type textarea "My creativity idea are when i get the oppurtunities to correct o"
type textarea "x"
type textarea "My creativity idea are when i get the oppurtunities to correct ou"
type textarea "x"
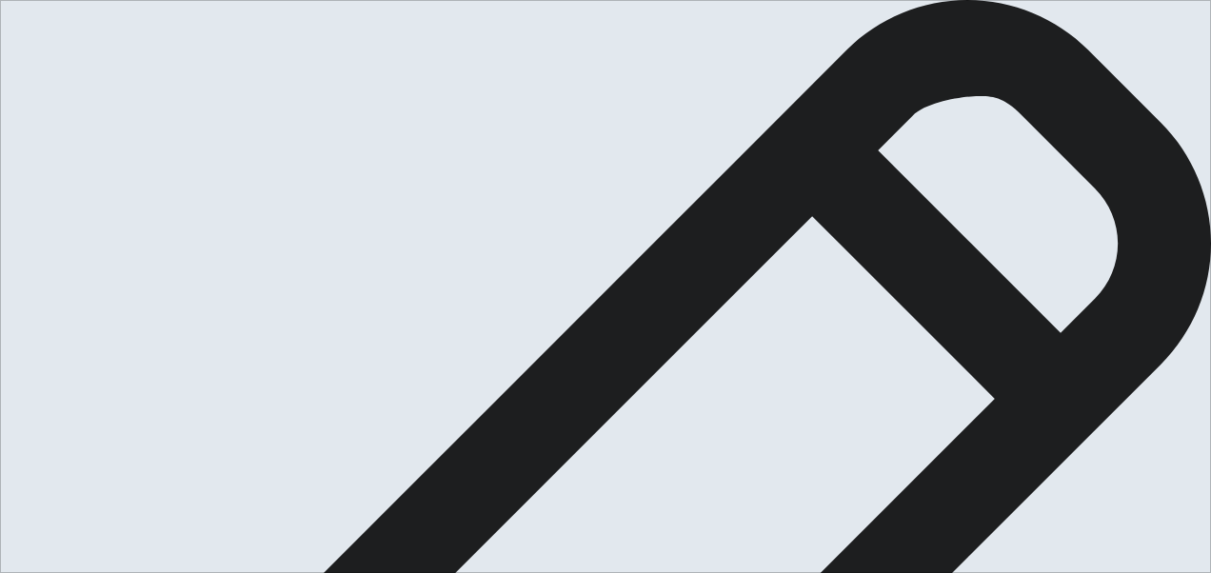
type textarea "My creativity idea are when i get the oppurtunities to correct our"
type textarea "x"
type textarea "My creativity idea are when i get the oppurtunities to correct our"
type textarea "x"
type textarea "My creativity idea are when i get the oppurtunities to correct our c"
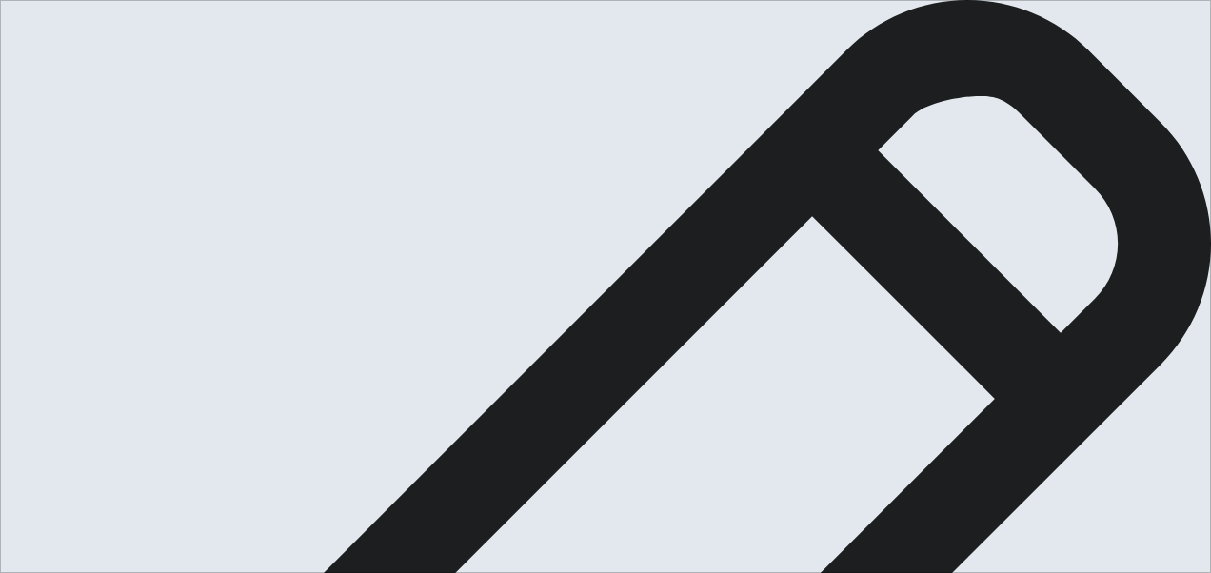
type textarea "x"
type textarea "My creativity idea are when i get the oppurtunities to correct our co"
type textarea "x"
type textarea "My creativity idea are when i get the oppurtunities to correct our cou"
type textarea "x"
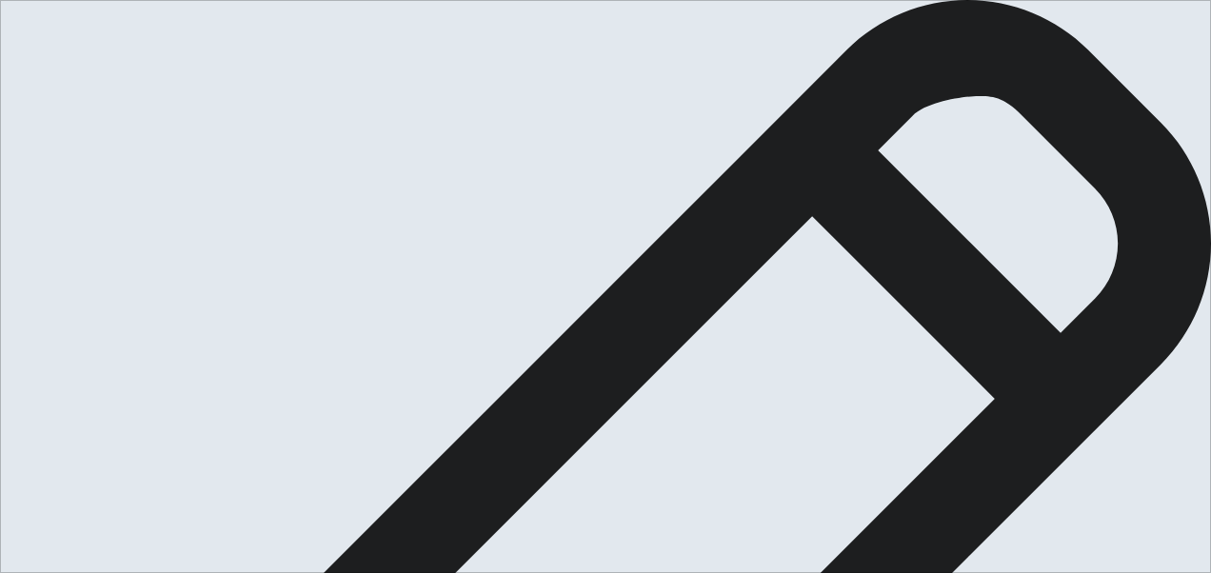
type textarea "My creativity idea are when i get the oppurtunities to correct our coun"
type textarea "x"
type textarea "My creativity idea are when i get the oppurtunities to correct our count"
type textarea "x"
type textarea "My creativity idea are when i get the oppurtunities to correct our countr"
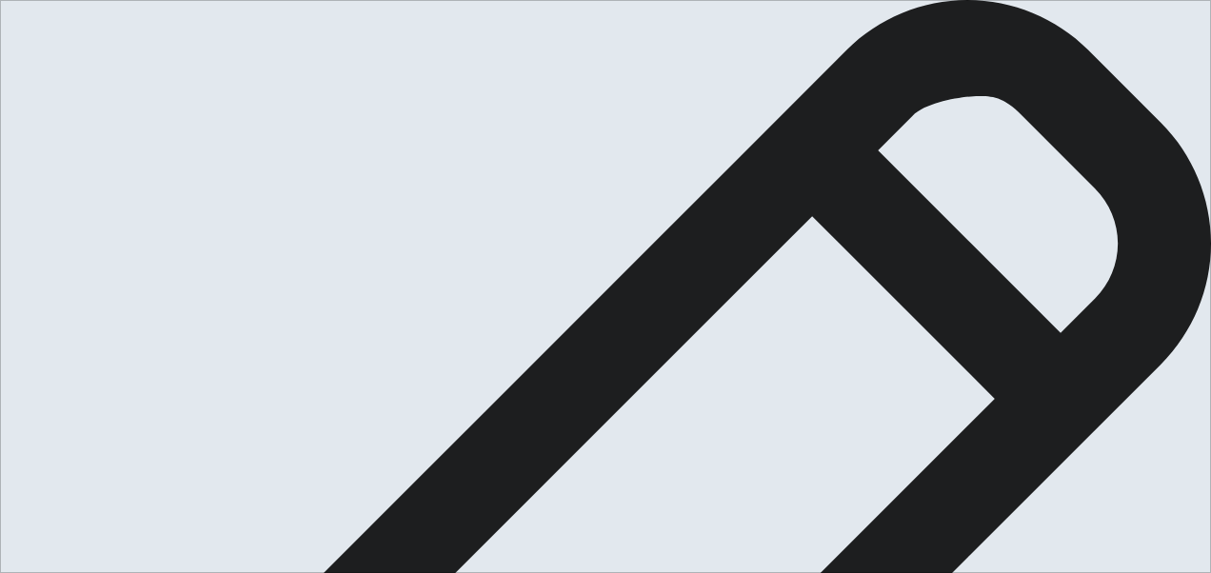
type textarea "x"
type textarea "My creativity idea are when i get the oppurtunities to correct our country"
type textarea "x"
type textarea "My creativity idea are when i get the oppurtunities to correct our country."
type textarea "x"
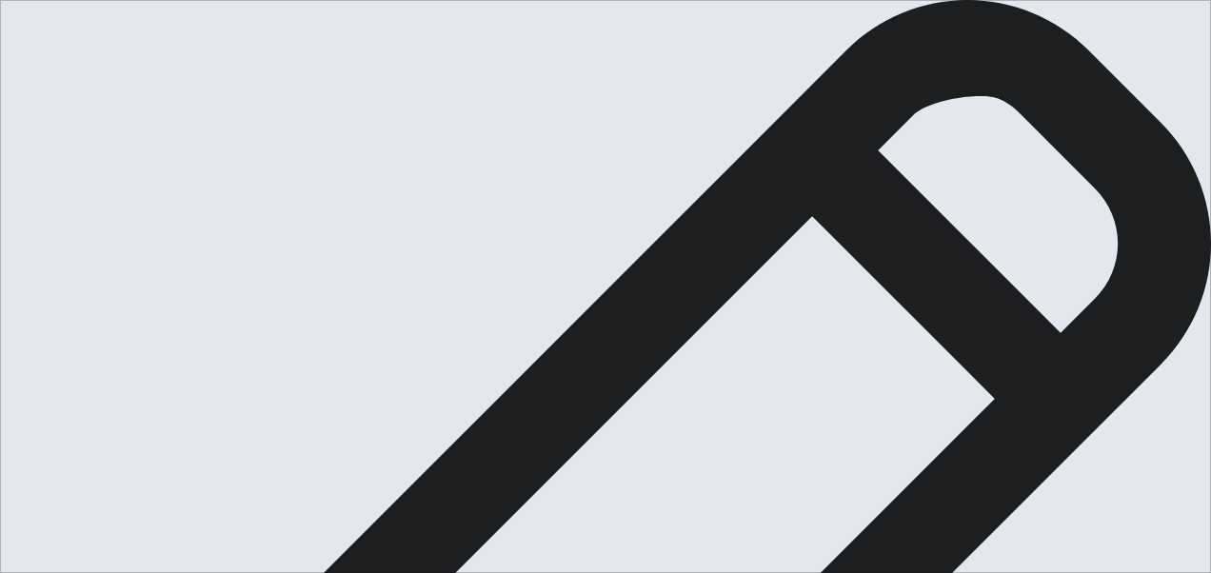
type textarea "My creativity idea are when i get the oppurtunities to correct our country."
type textarea "x"
